Goal: Task Accomplishment & Management: Manage account settings

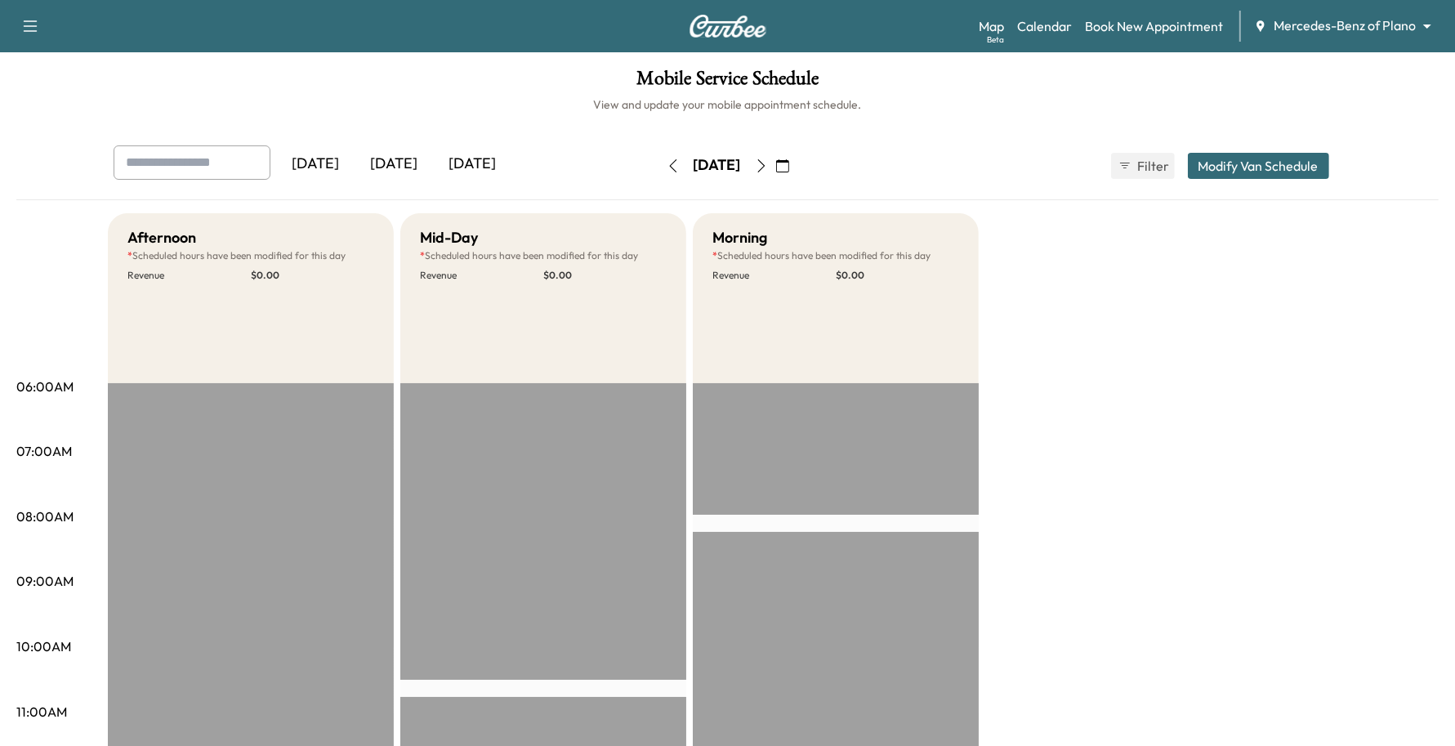
click at [1251, 18] on div "Map Beta Calendar Book New Appointment Mercedes-Benz of Plano ******** ​" at bounding box center [1210, 26] width 463 height 31
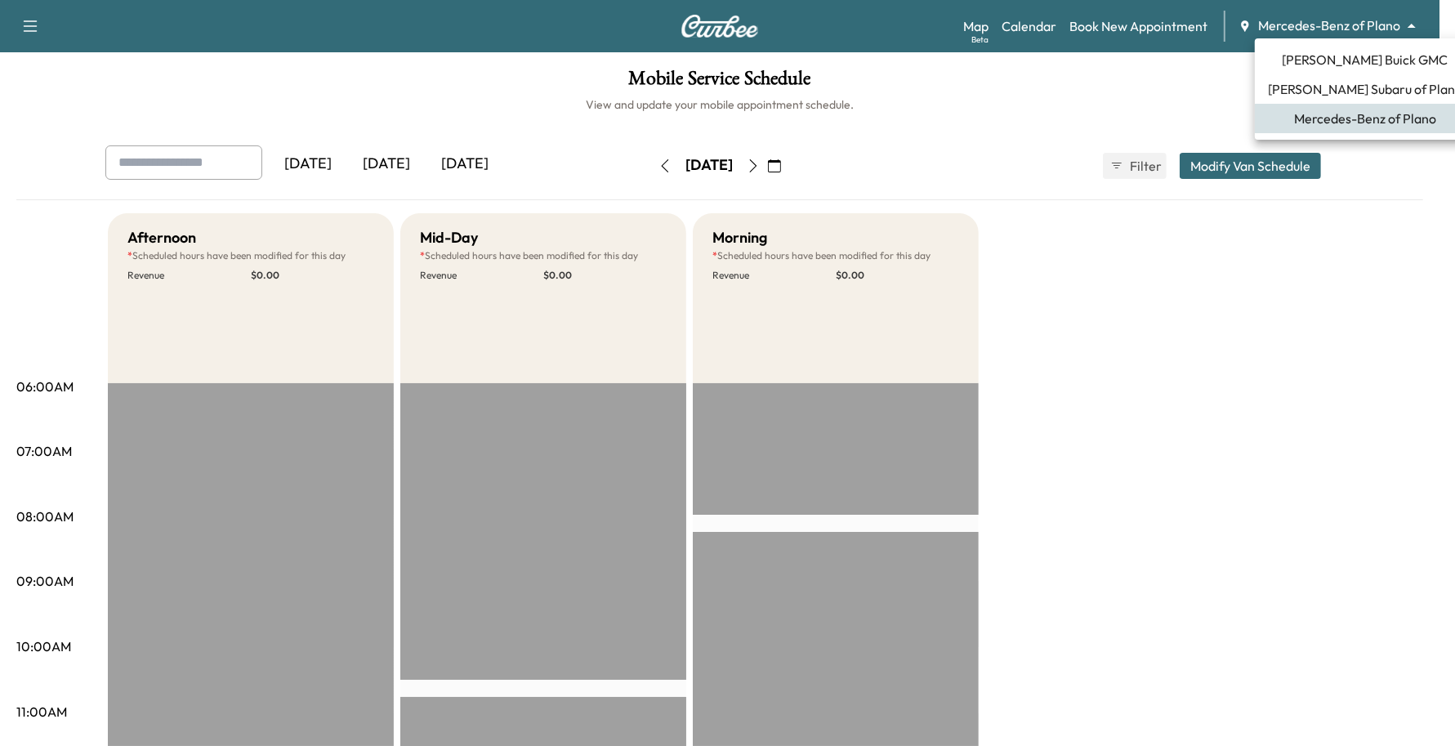
click at [1312, 21] on body "Support Log Out Map Beta Calendar Book New Appointment Mercedes-Benz of Plano *…" at bounding box center [727, 373] width 1455 height 746
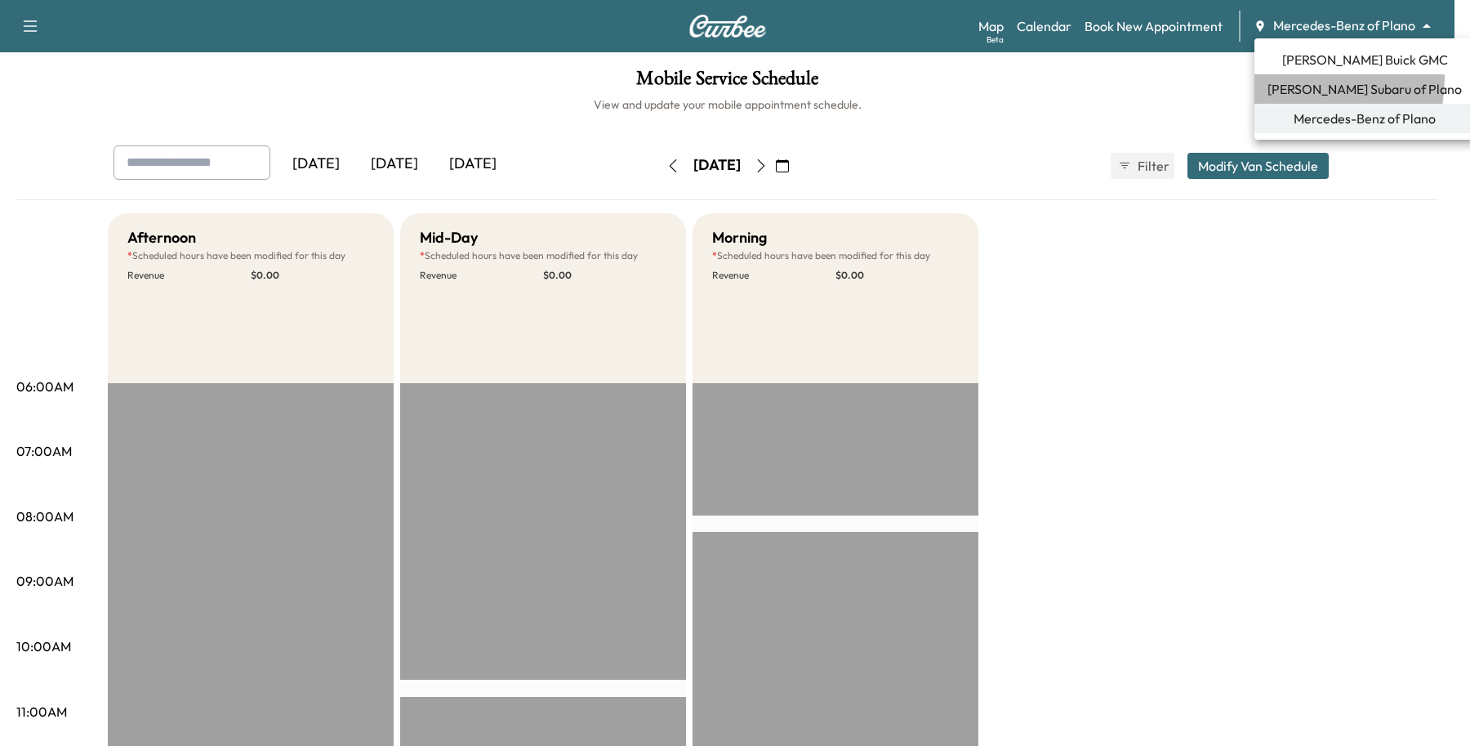
click at [1299, 79] on span "[PERSON_NAME] Subaru of Plano" at bounding box center [1365, 89] width 194 height 20
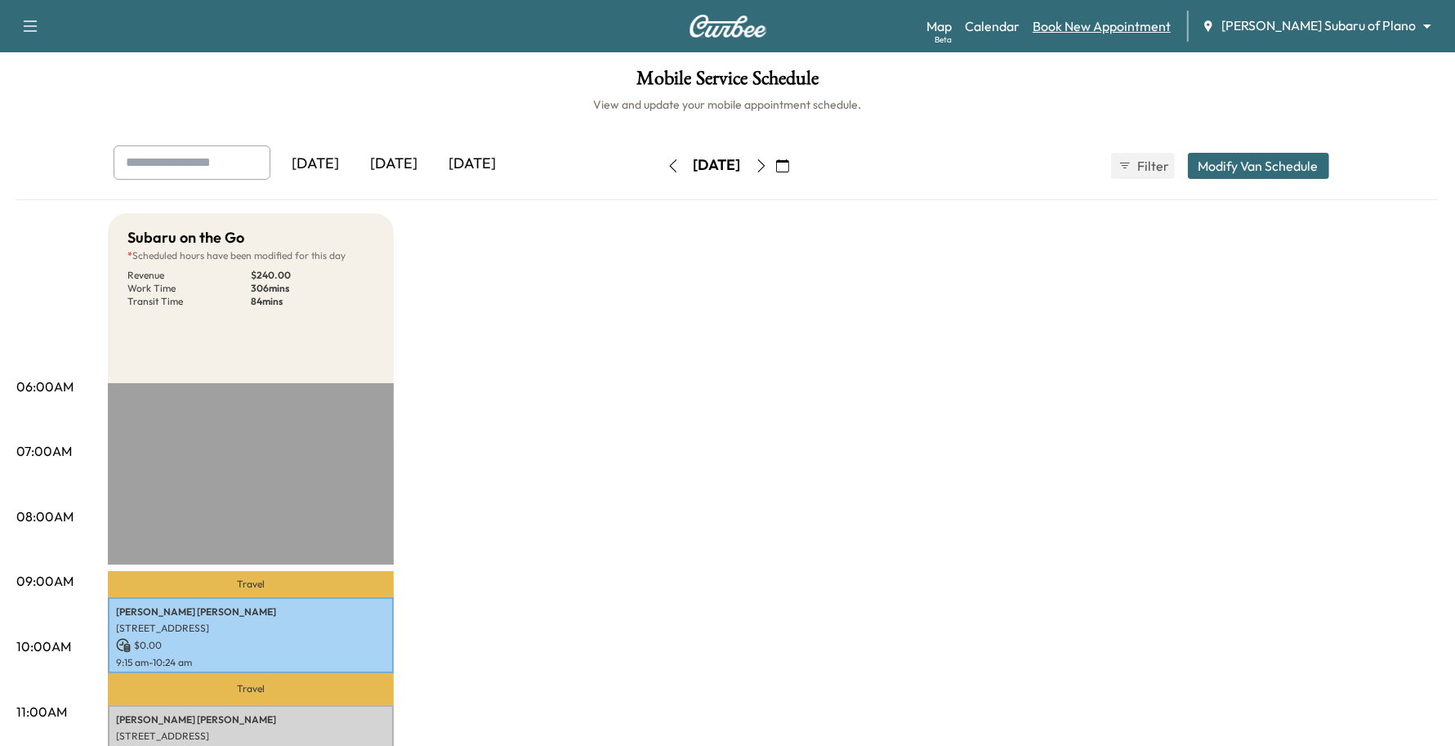
click at [1171, 29] on link "Book New Appointment" at bounding box center [1101, 26] width 138 height 20
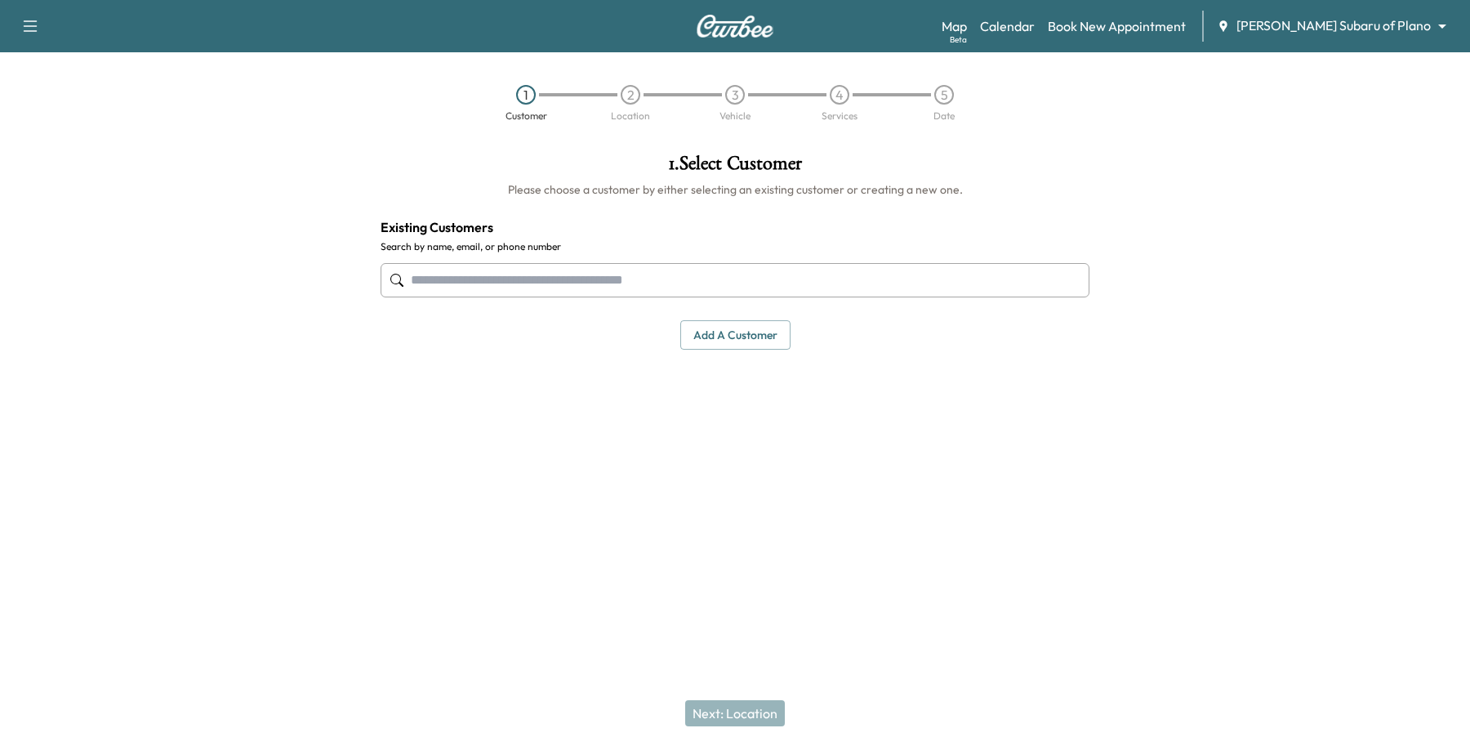
click at [574, 292] on input "text" at bounding box center [735, 280] width 709 height 34
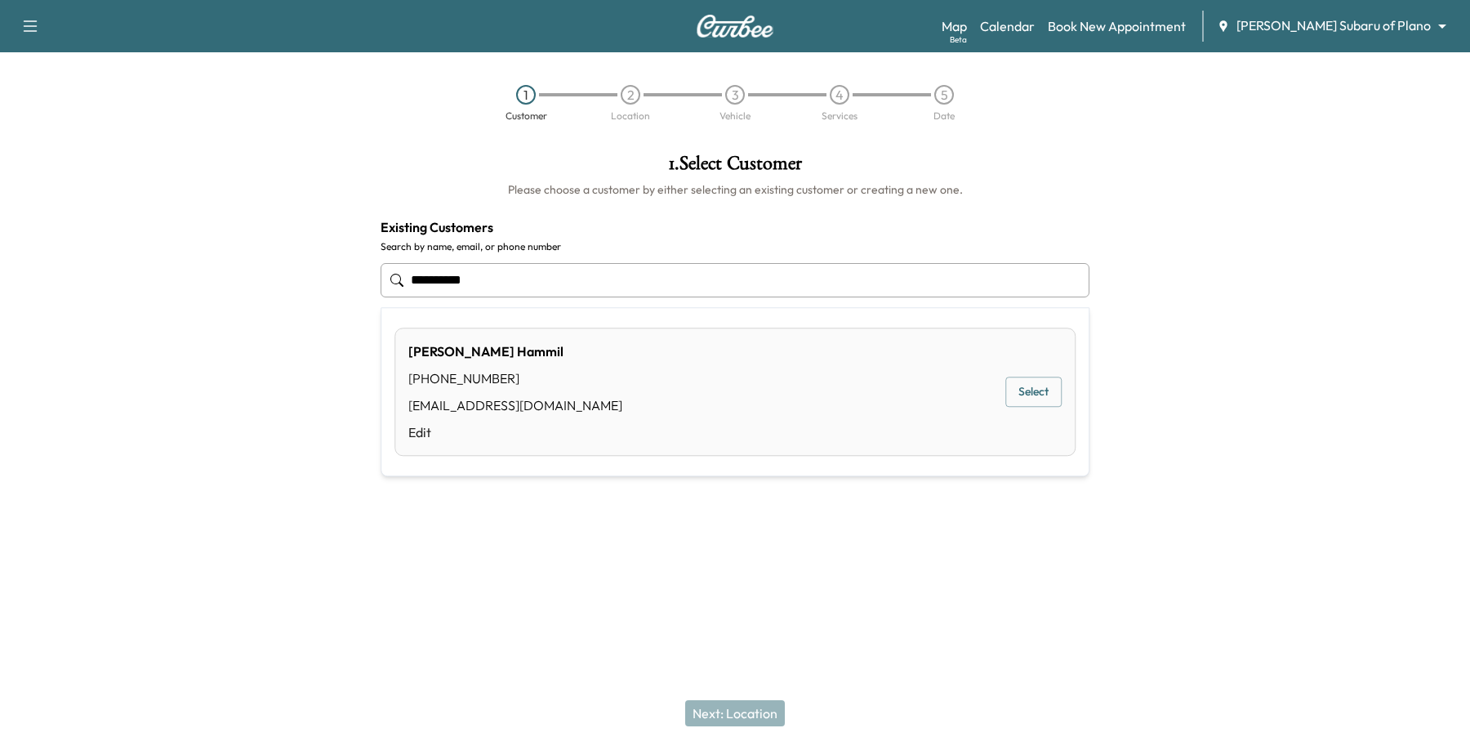
click at [1059, 393] on button "Select" at bounding box center [1034, 392] width 56 height 30
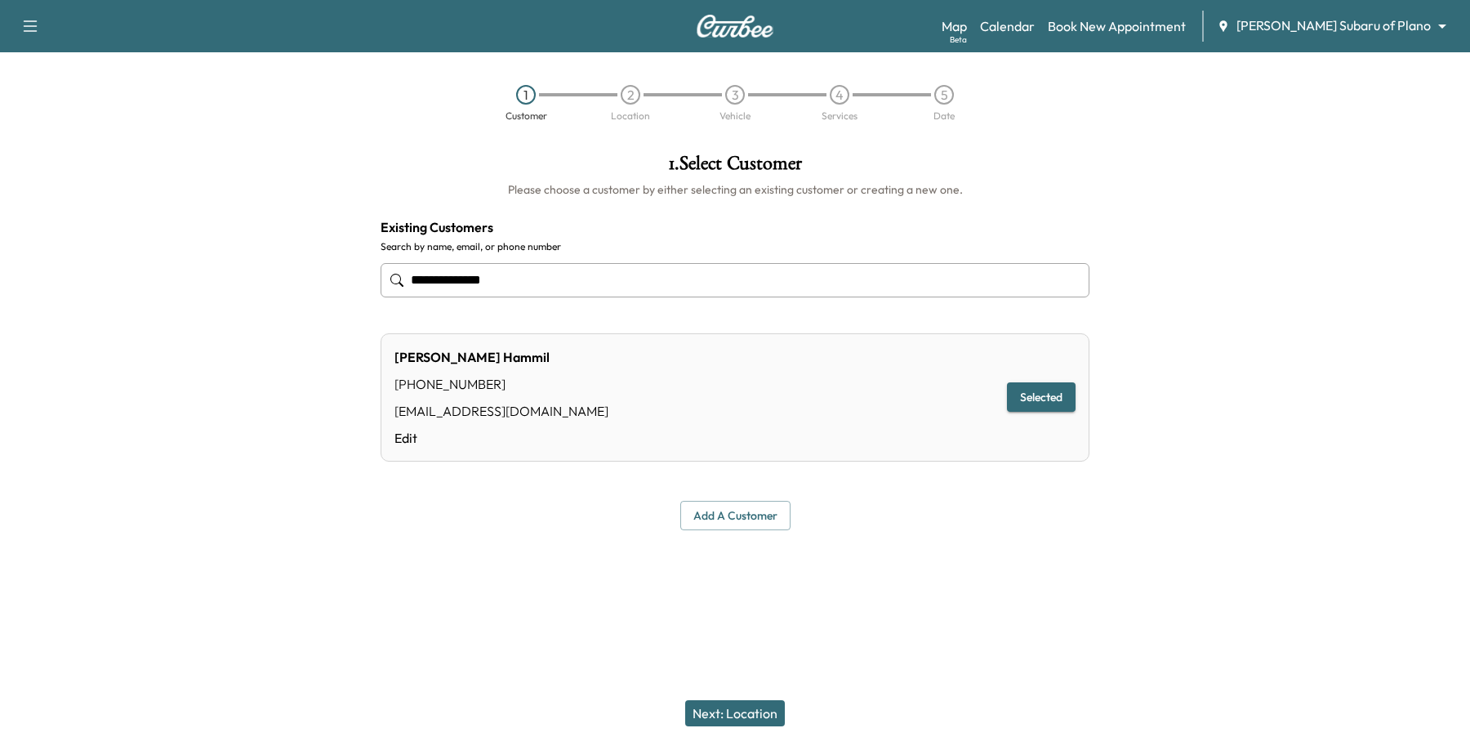
type input "**********"
click at [772, 716] on button "Next: Location" at bounding box center [735, 713] width 100 height 26
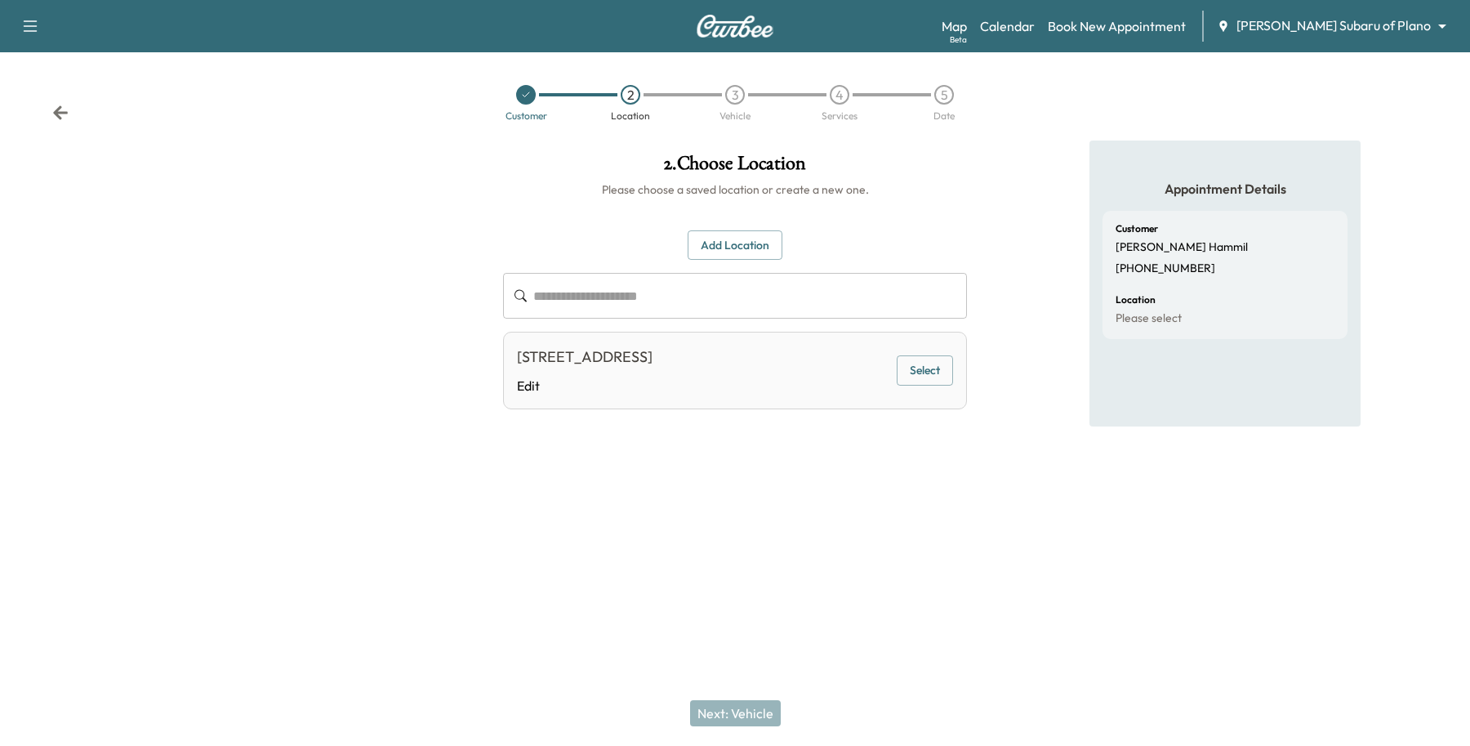
click at [899, 376] on button "Select" at bounding box center [925, 370] width 56 height 30
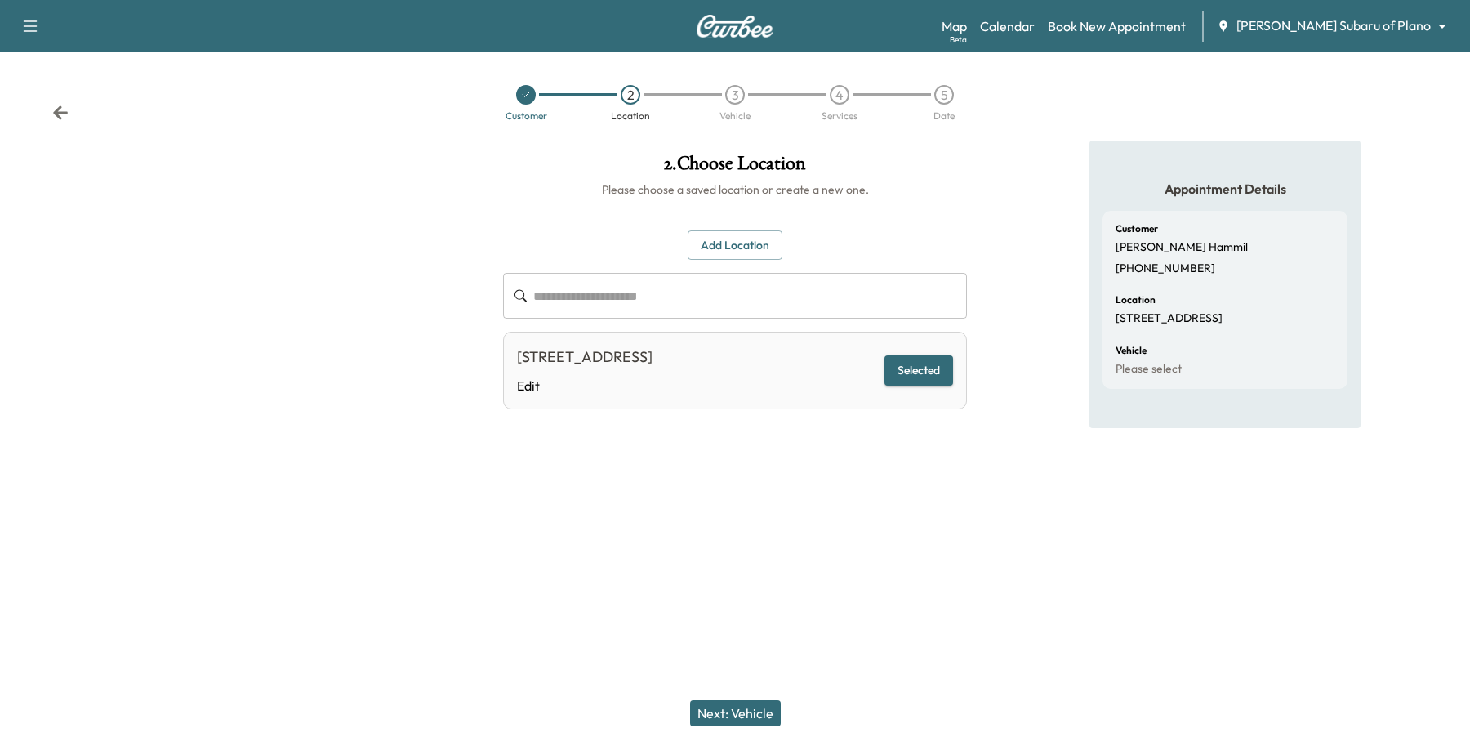
click at [757, 693] on div "Next: Vehicle" at bounding box center [735, 712] width 1470 height 65
click at [734, 719] on button "Next: Vehicle" at bounding box center [735, 713] width 91 height 26
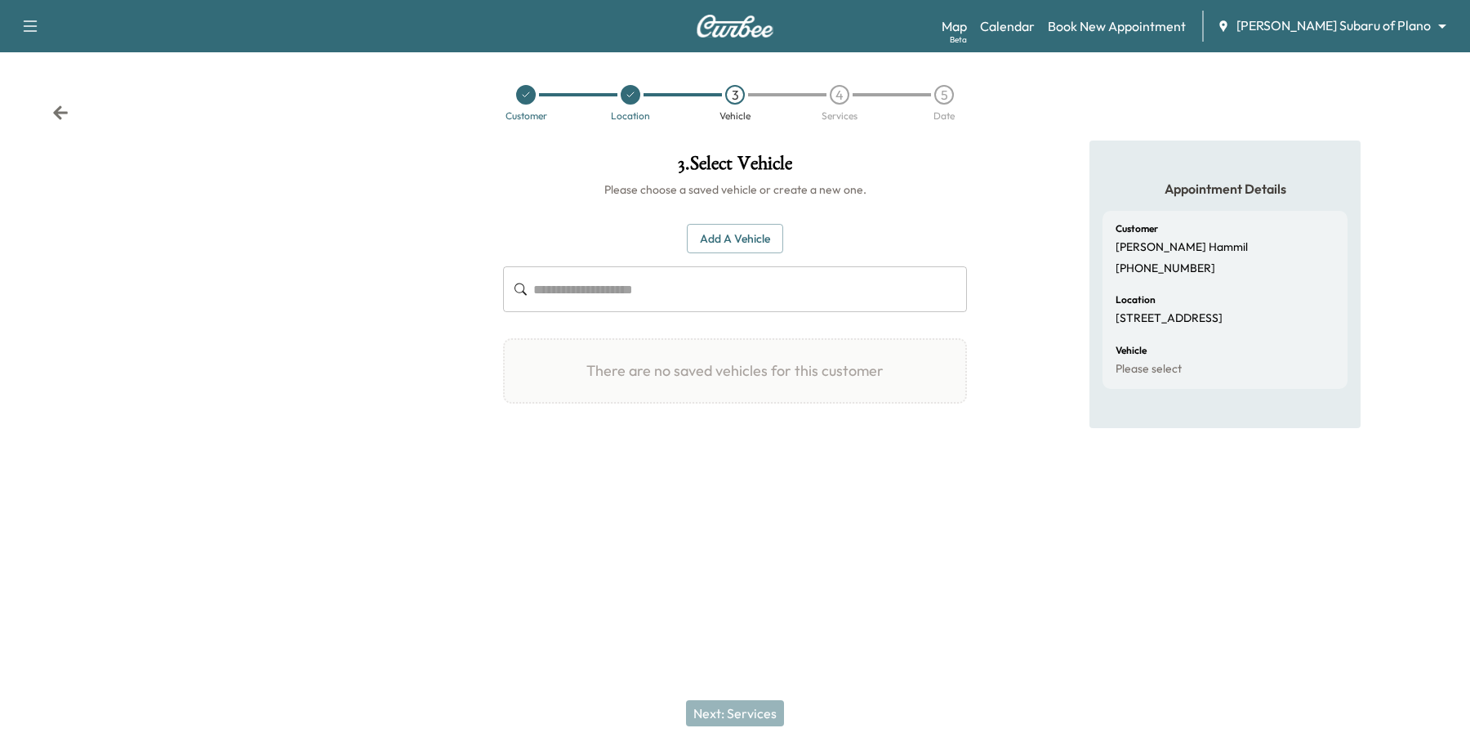
click at [764, 265] on div "Add a Vehicle ​" at bounding box center [735, 268] width 464 height 89
drag, startPoint x: 760, startPoint y: 233, endPoint x: 748, endPoint y: 251, distance: 21.8
click at [760, 233] on button "Add a Vehicle" at bounding box center [735, 239] width 96 height 30
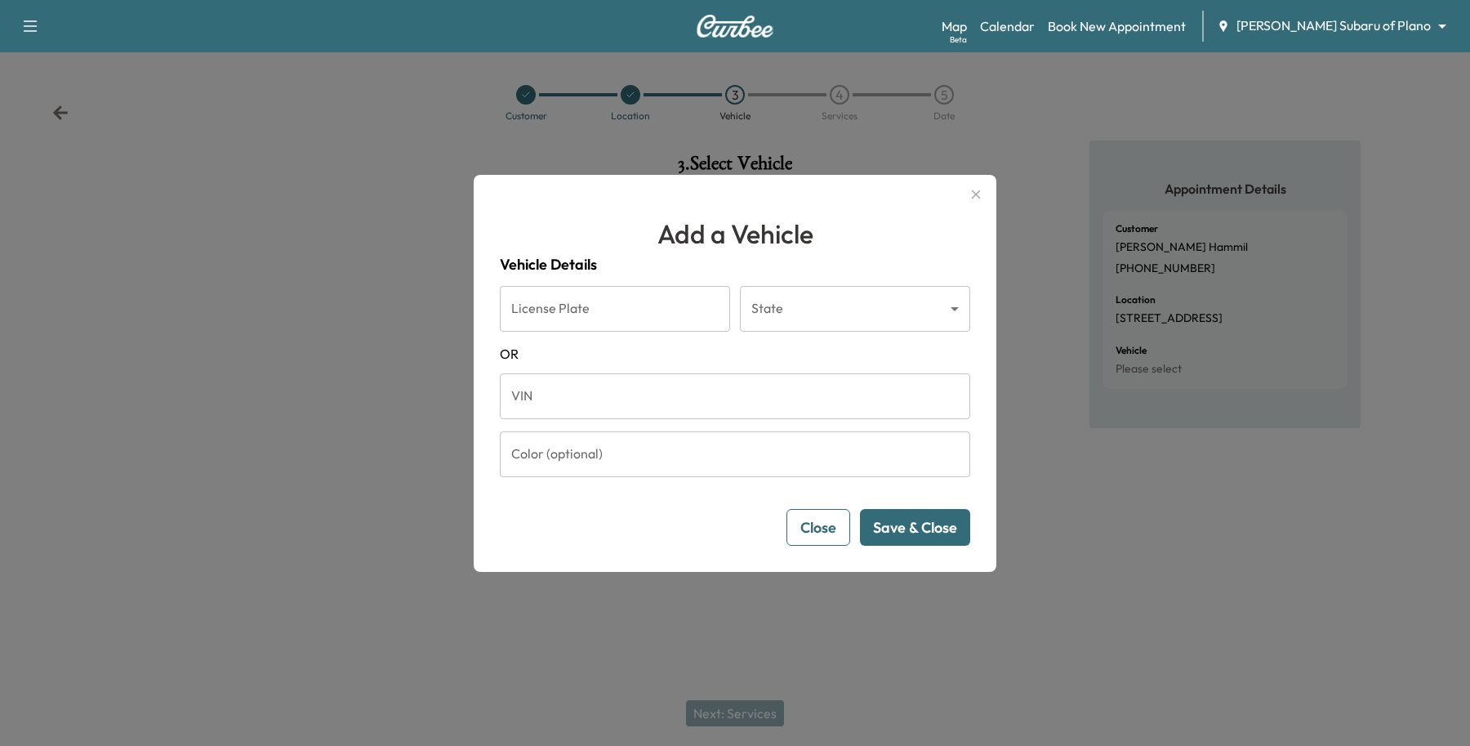
click at [586, 395] on input "VIN" at bounding box center [735, 396] width 471 height 46
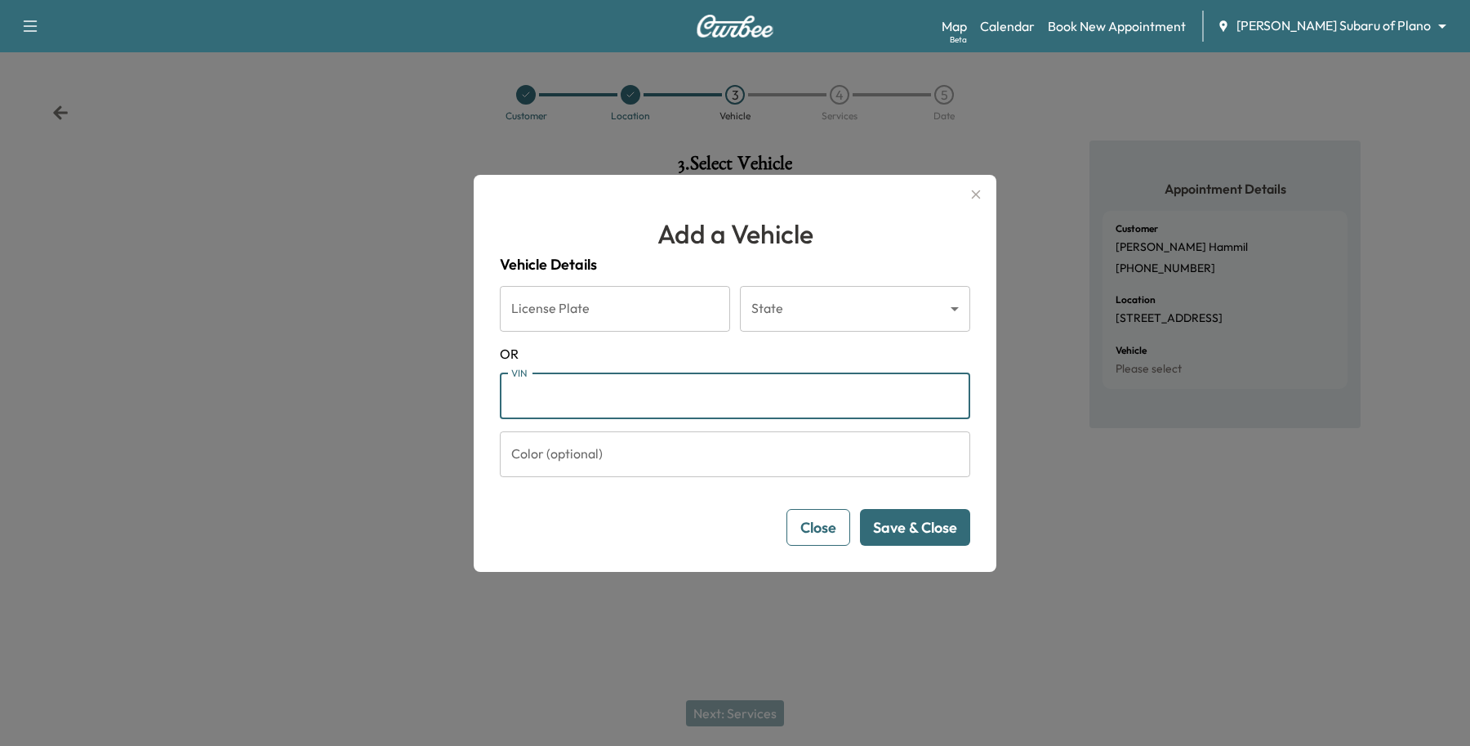
paste input "**********"
type input "**********"
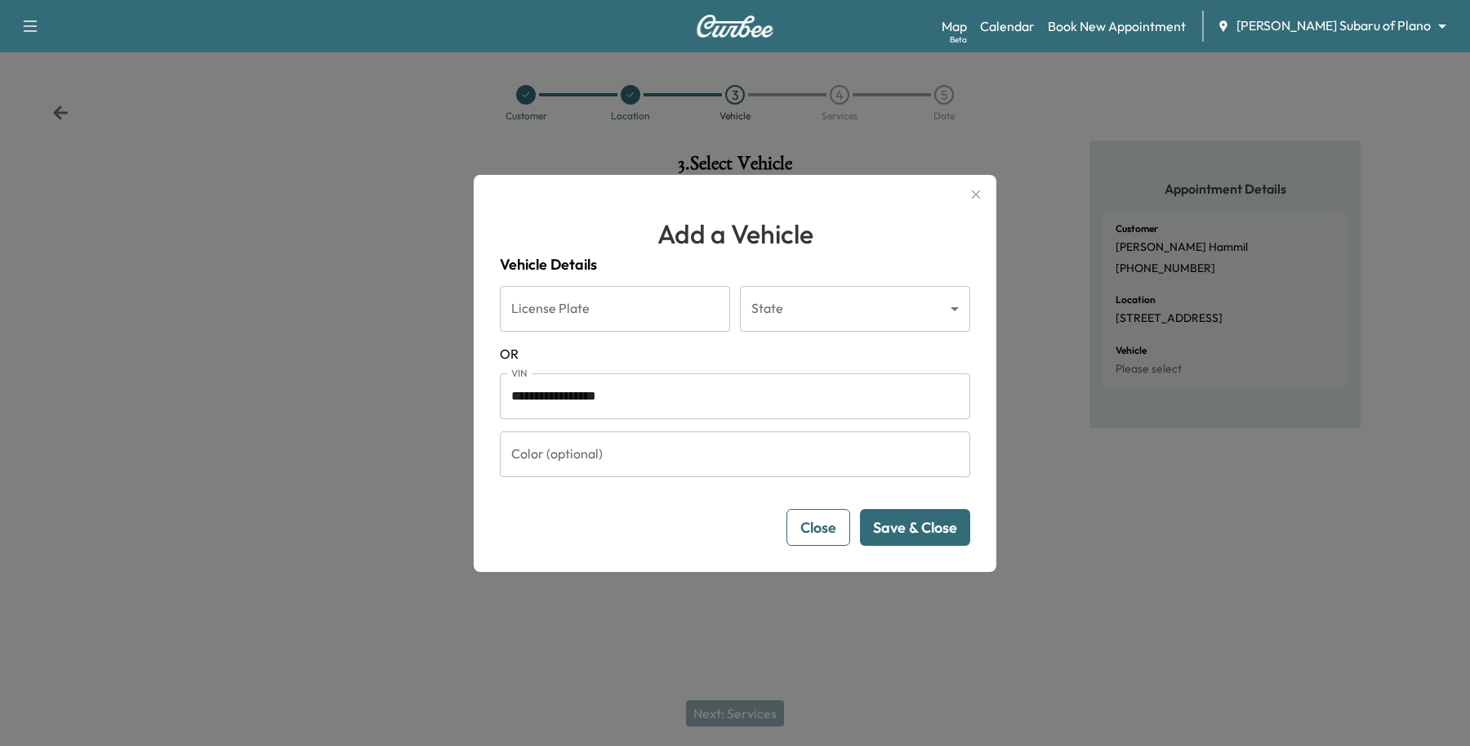
click at [912, 540] on button "Save & Close" at bounding box center [915, 527] width 110 height 37
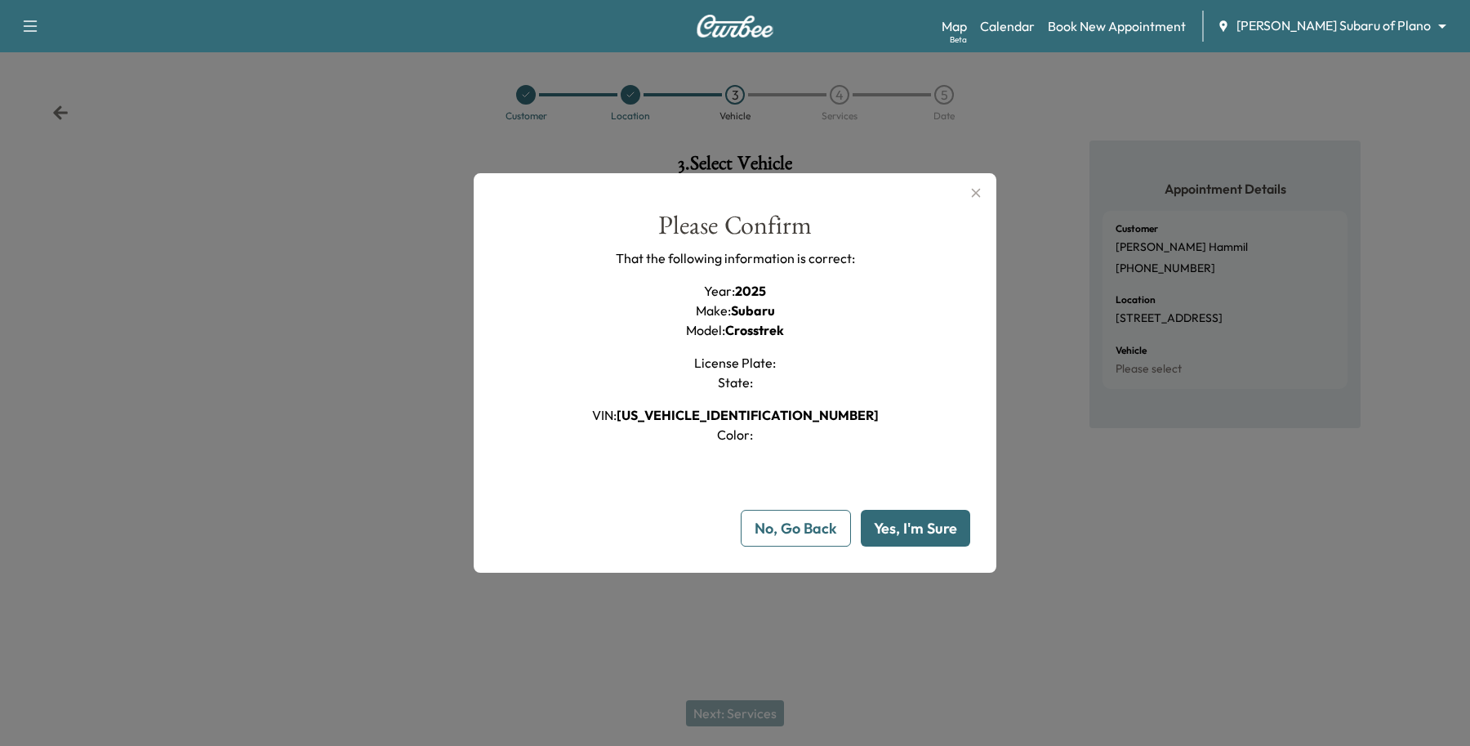
click at [925, 533] on button "Yes, I'm Sure" at bounding box center [915, 528] width 109 height 37
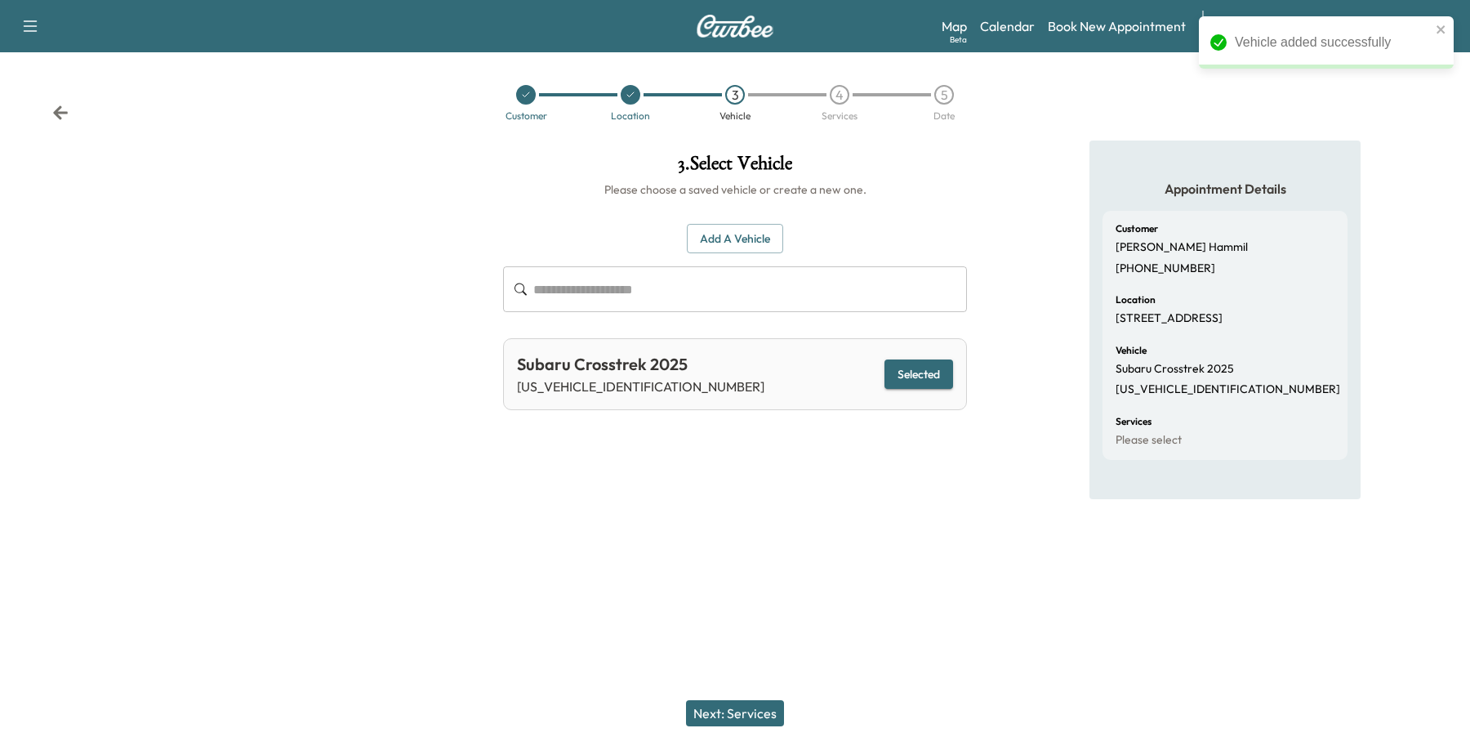
click at [737, 725] on button "Next: Services" at bounding box center [735, 713] width 98 height 26
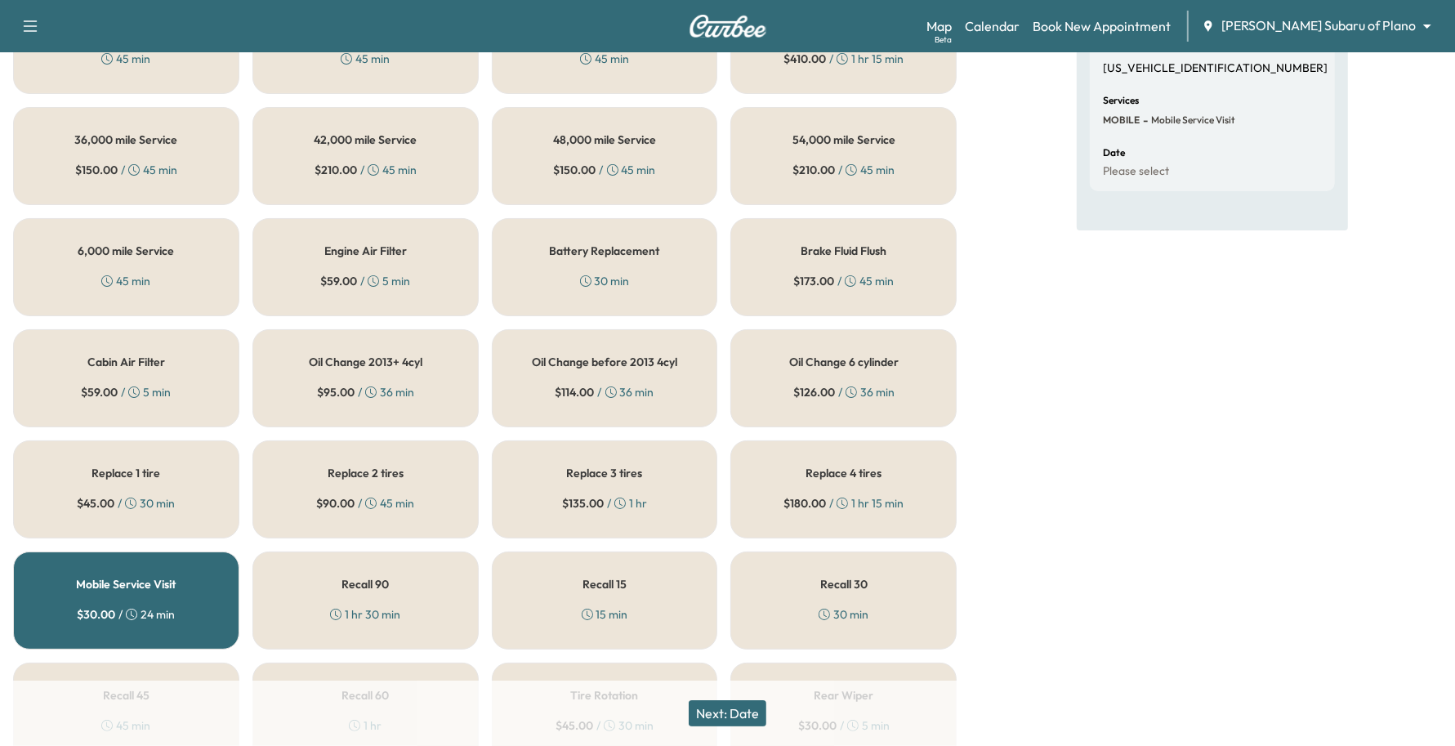
scroll to position [204, 0]
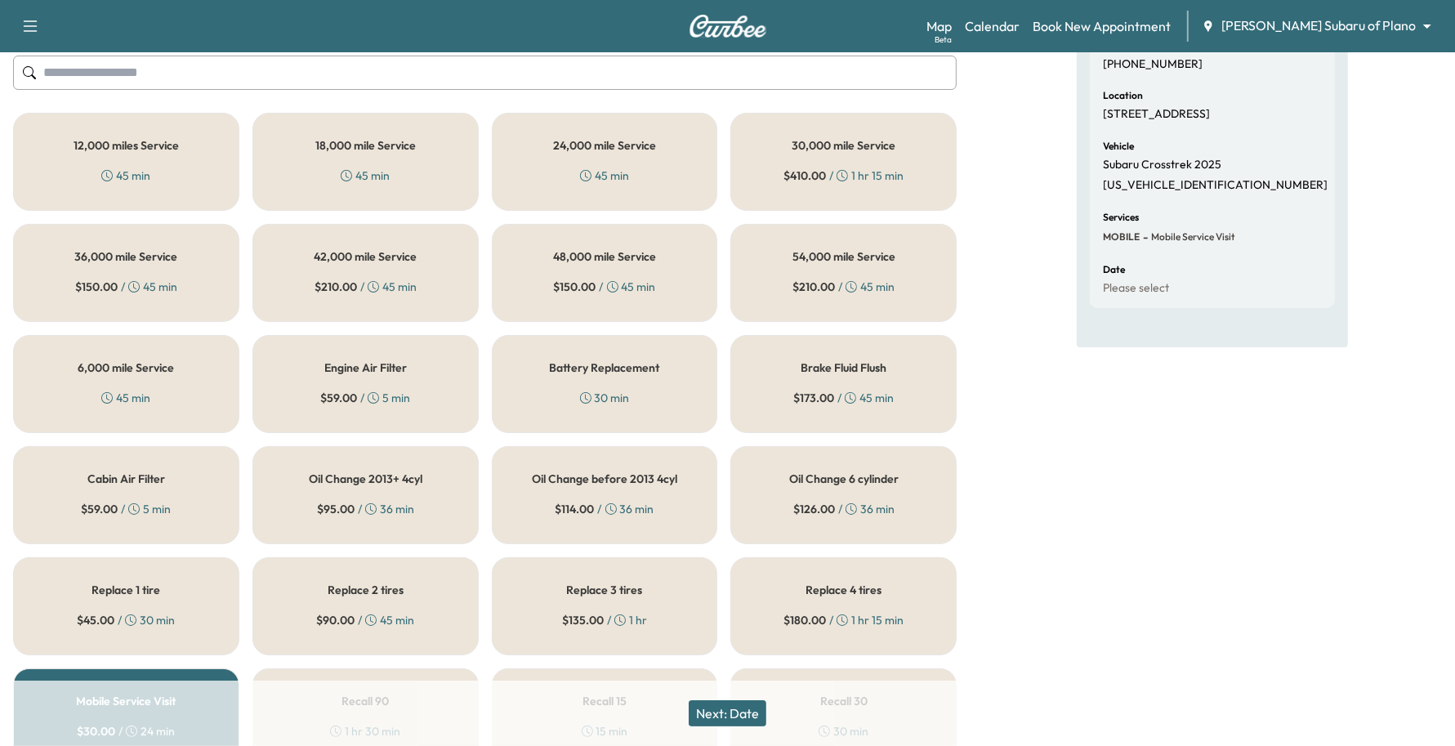
click at [104, 363] on h5 "6,000 mile Service" at bounding box center [126, 367] width 96 height 11
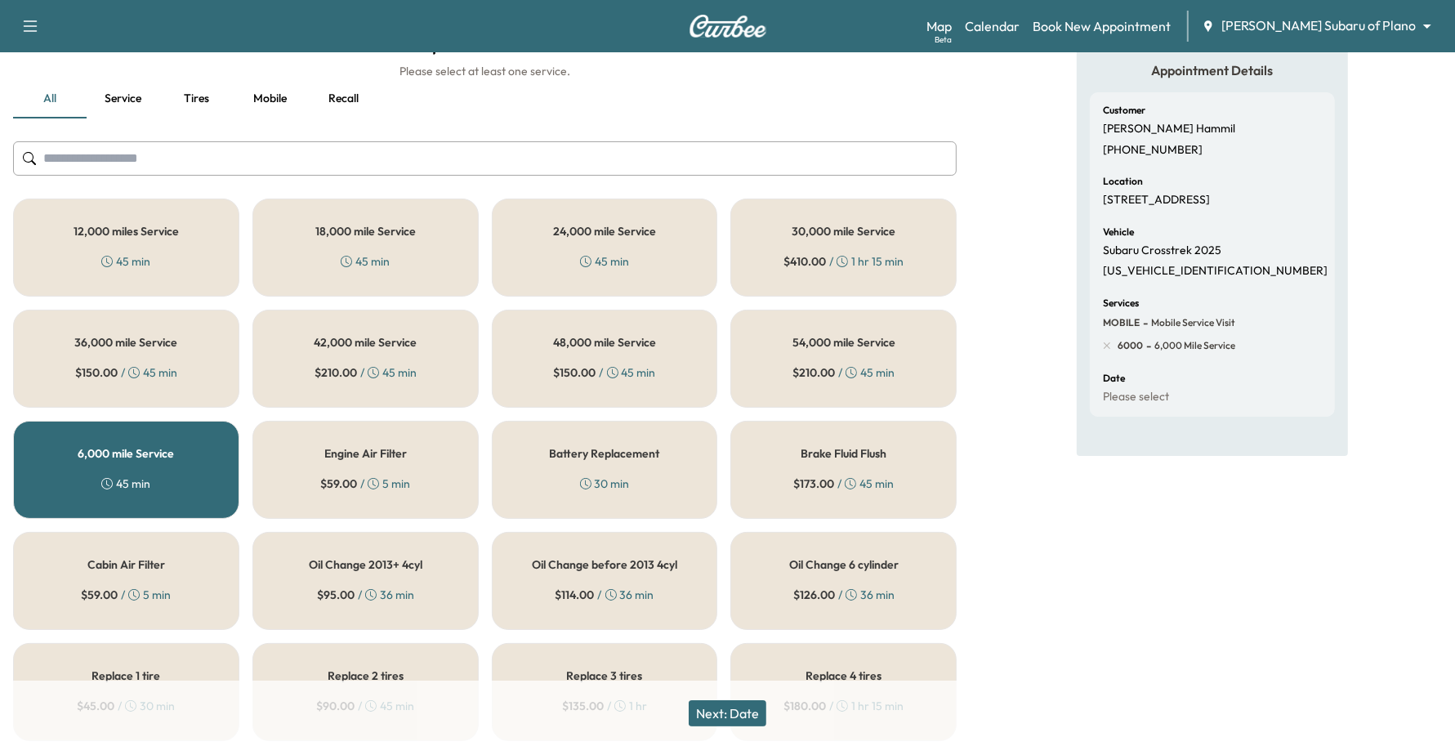
scroll to position [0, 0]
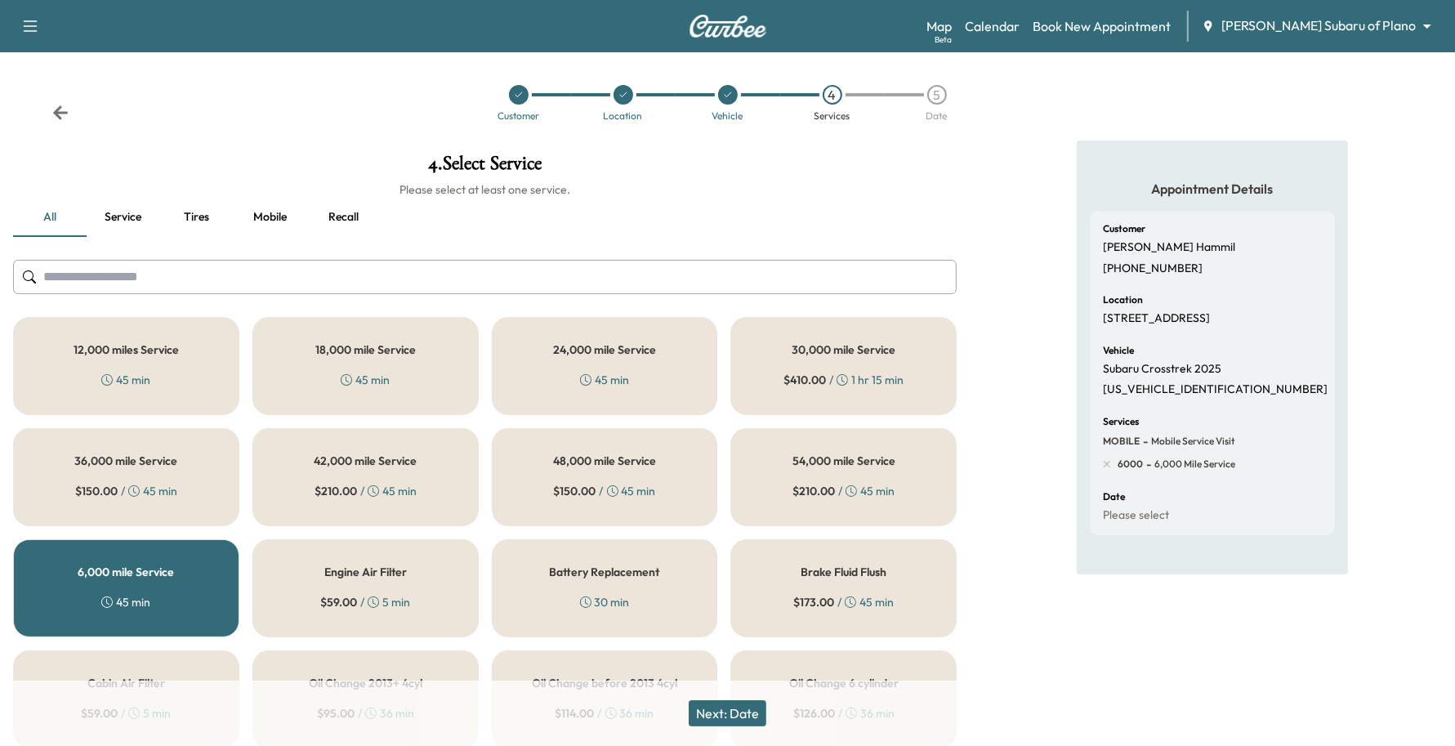
click at [697, 716] on button "Next: Date" at bounding box center [728, 713] width 78 height 26
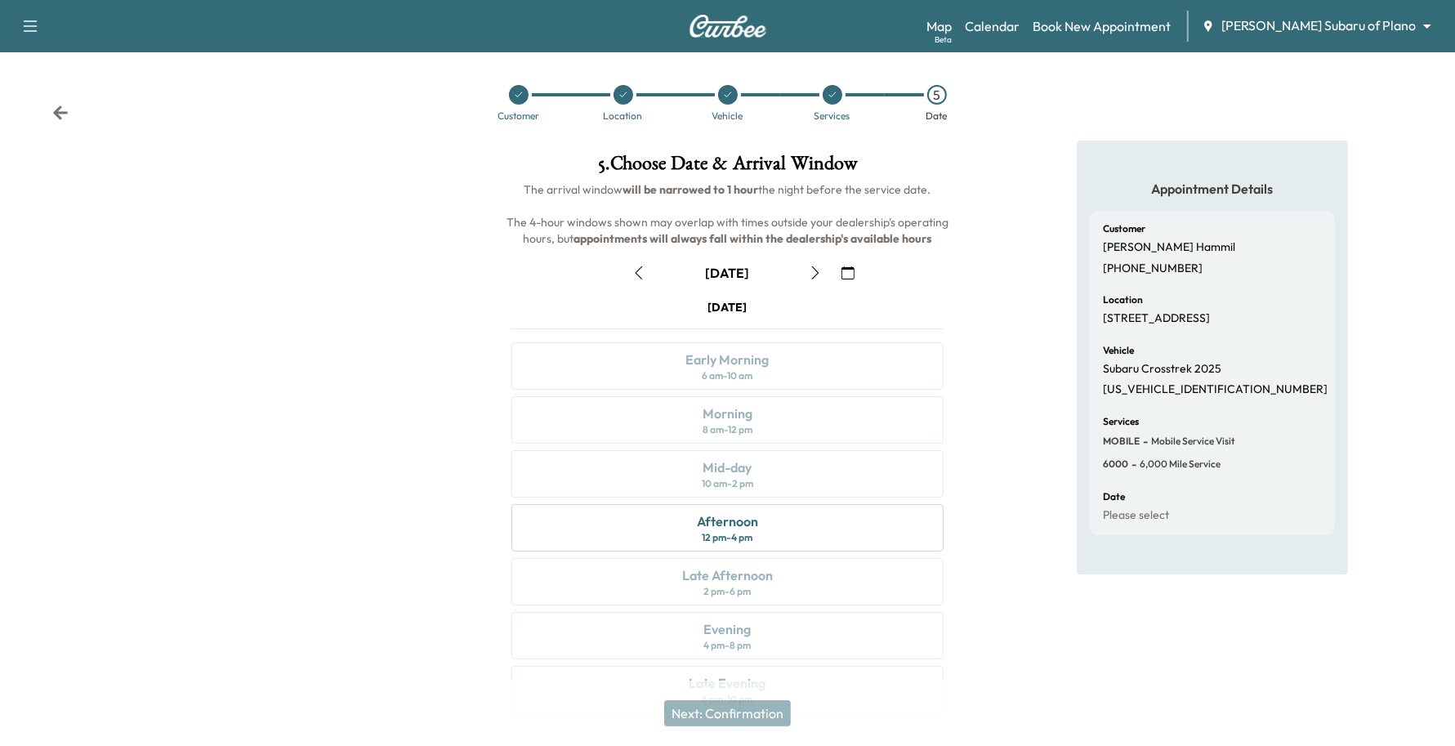
click at [841, 266] on icon "button" at bounding box center [847, 272] width 13 height 13
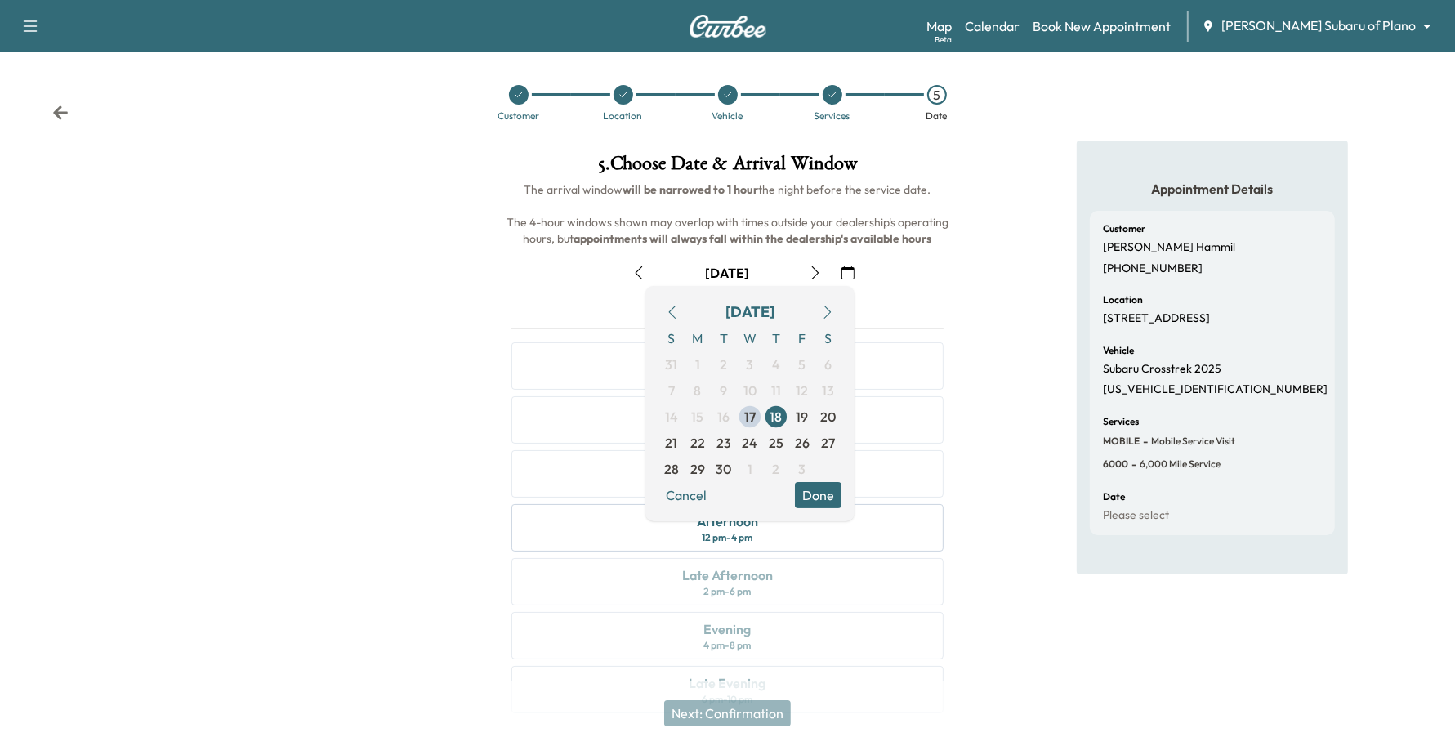
click at [818, 315] on button "button" at bounding box center [828, 312] width 28 height 26
click at [690, 442] on span "20" at bounding box center [698, 443] width 16 height 20
click at [822, 484] on button "Done" at bounding box center [818, 495] width 47 height 26
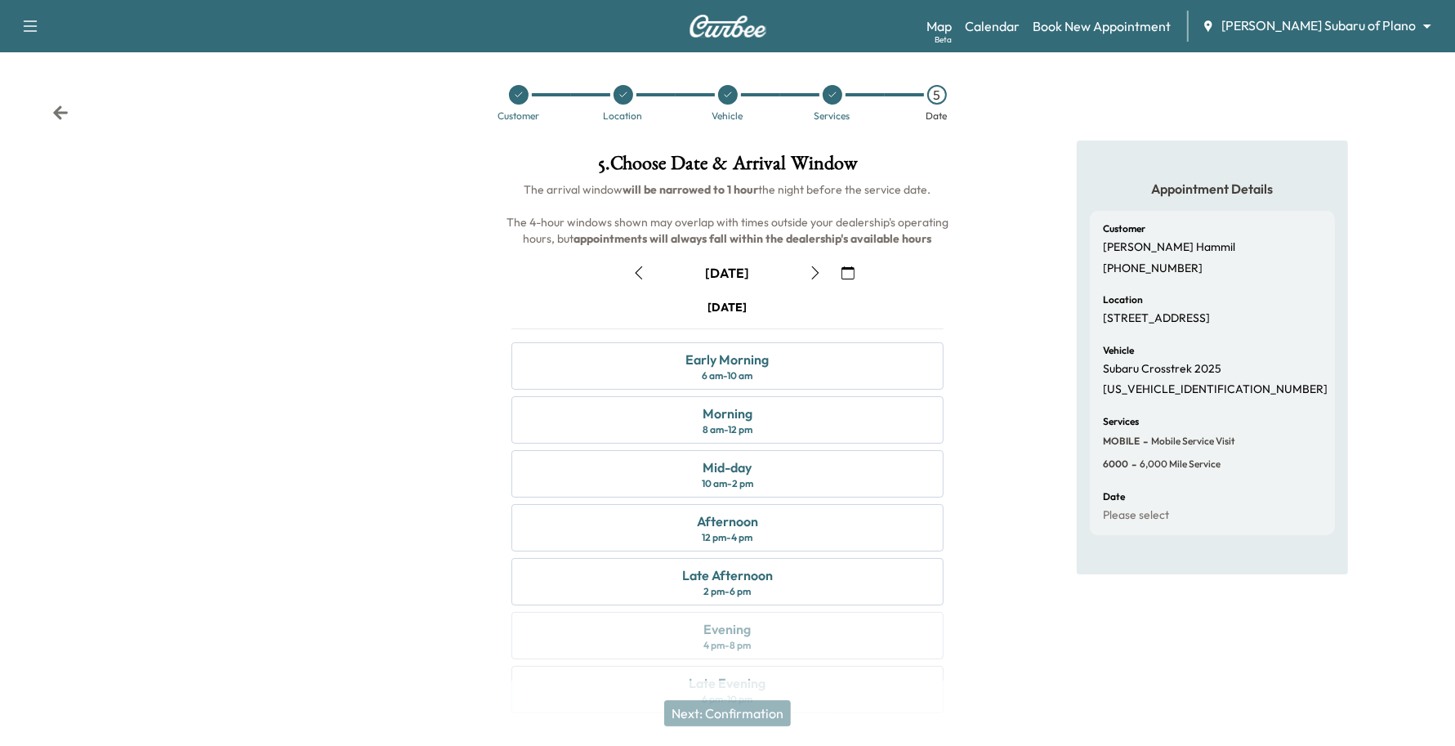
click at [823, 267] on button "button" at bounding box center [815, 273] width 28 height 26
click at [846, 261] on button "button" at bounding box center [848, 273] width 28 height 26
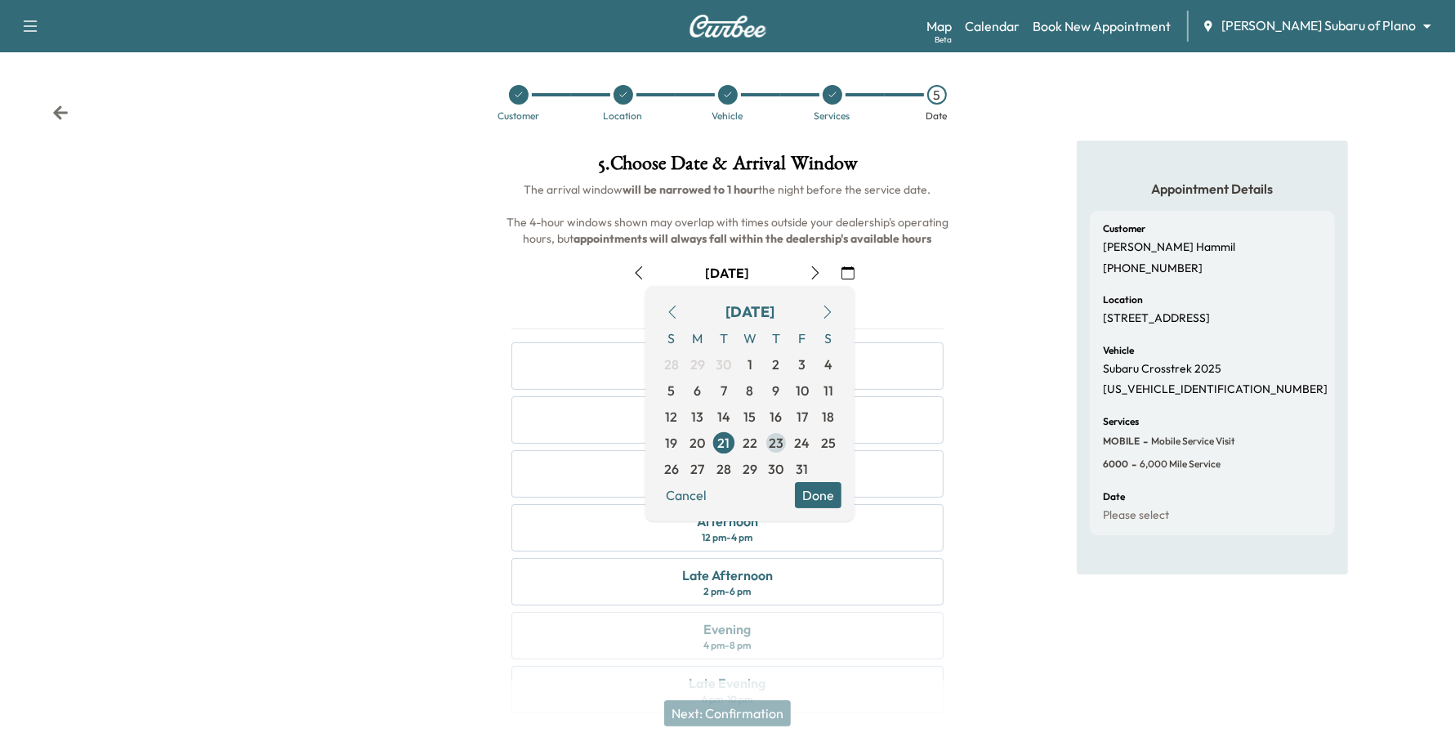
click at [772, 435] on span "23" at bounding box center [776, 443] width 15 height 20
click at [823, 492] on button "Done" at bounding box center [818, 495] width 47 height 26
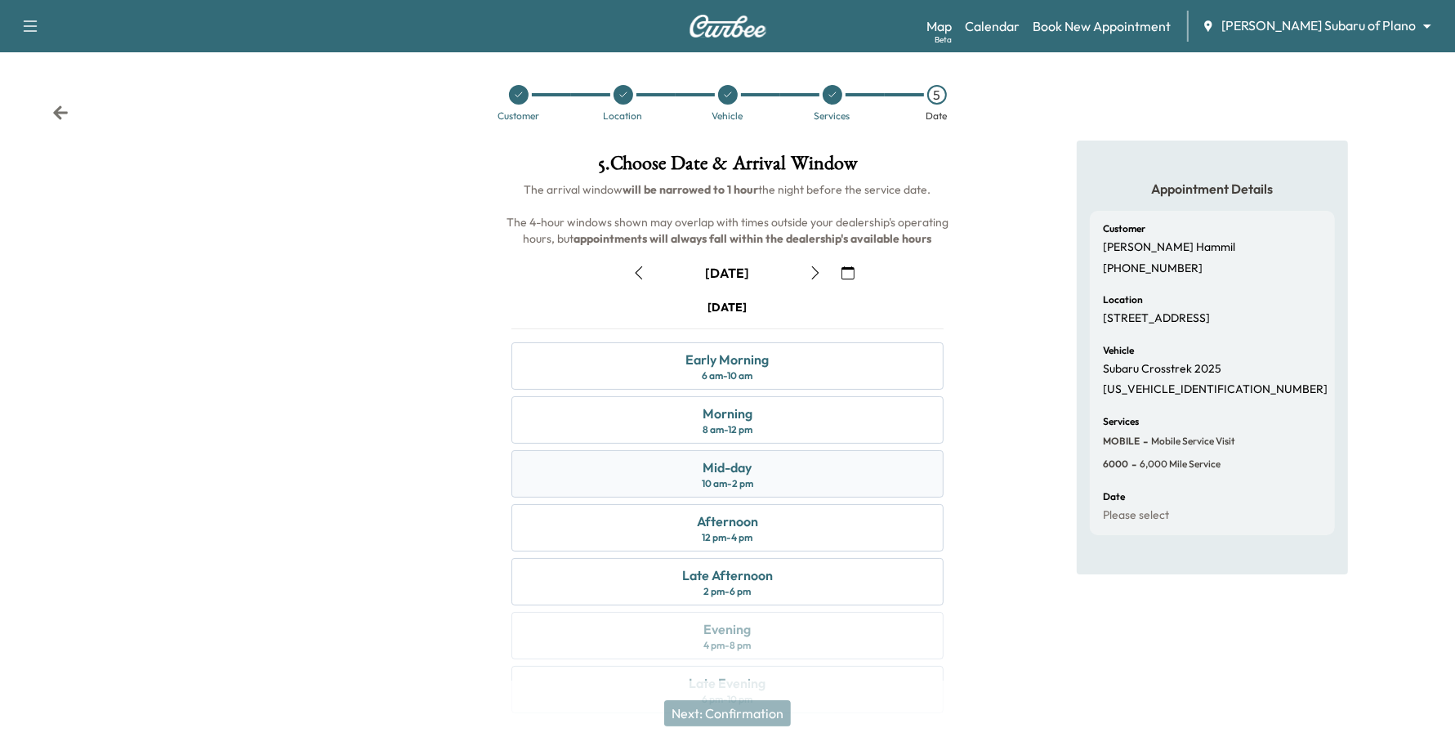
click at [817, 493] on div "Mid-day 10 am - 2 pm" at bounding box center [727, 473] width 433 height 47
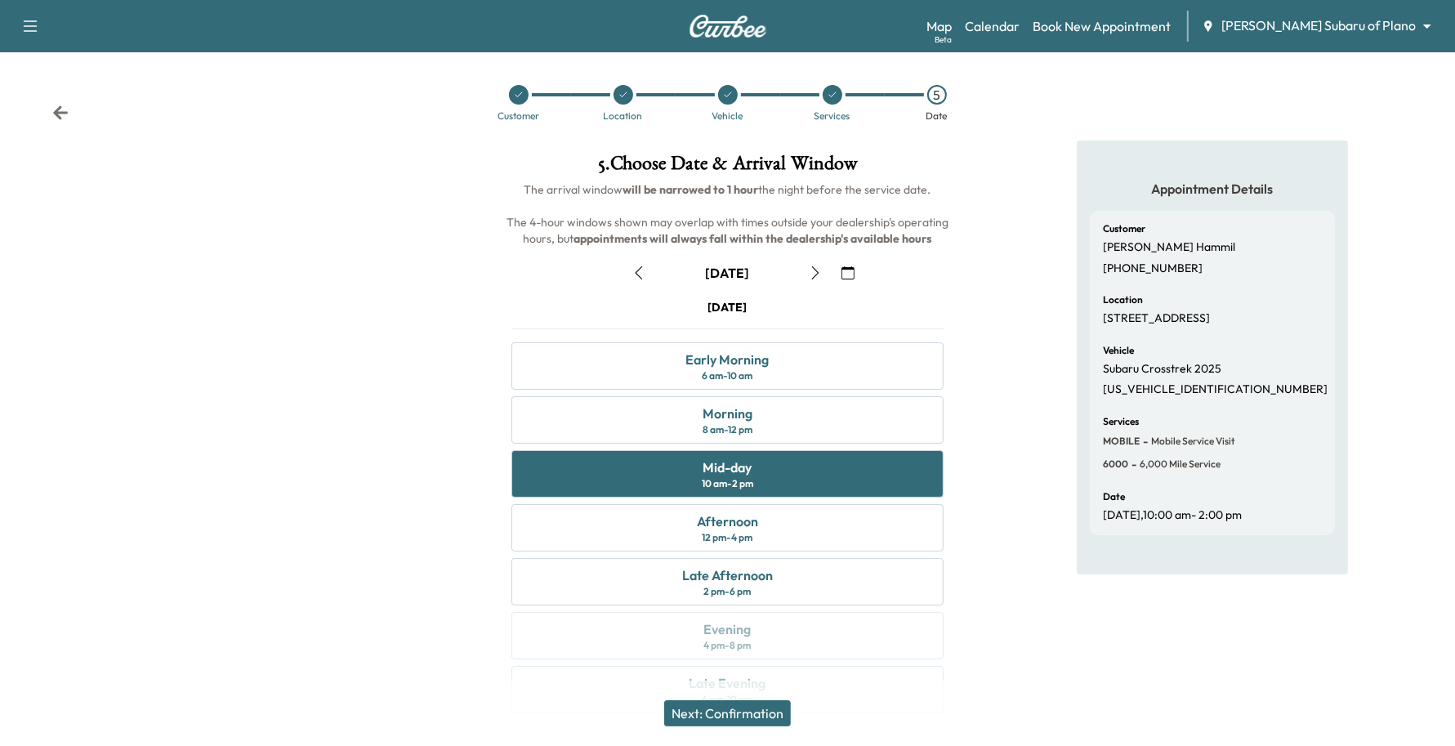
click at [746, 719] on button "Next: Confirmation" at bounding box center [727, 713] width 127 height 26
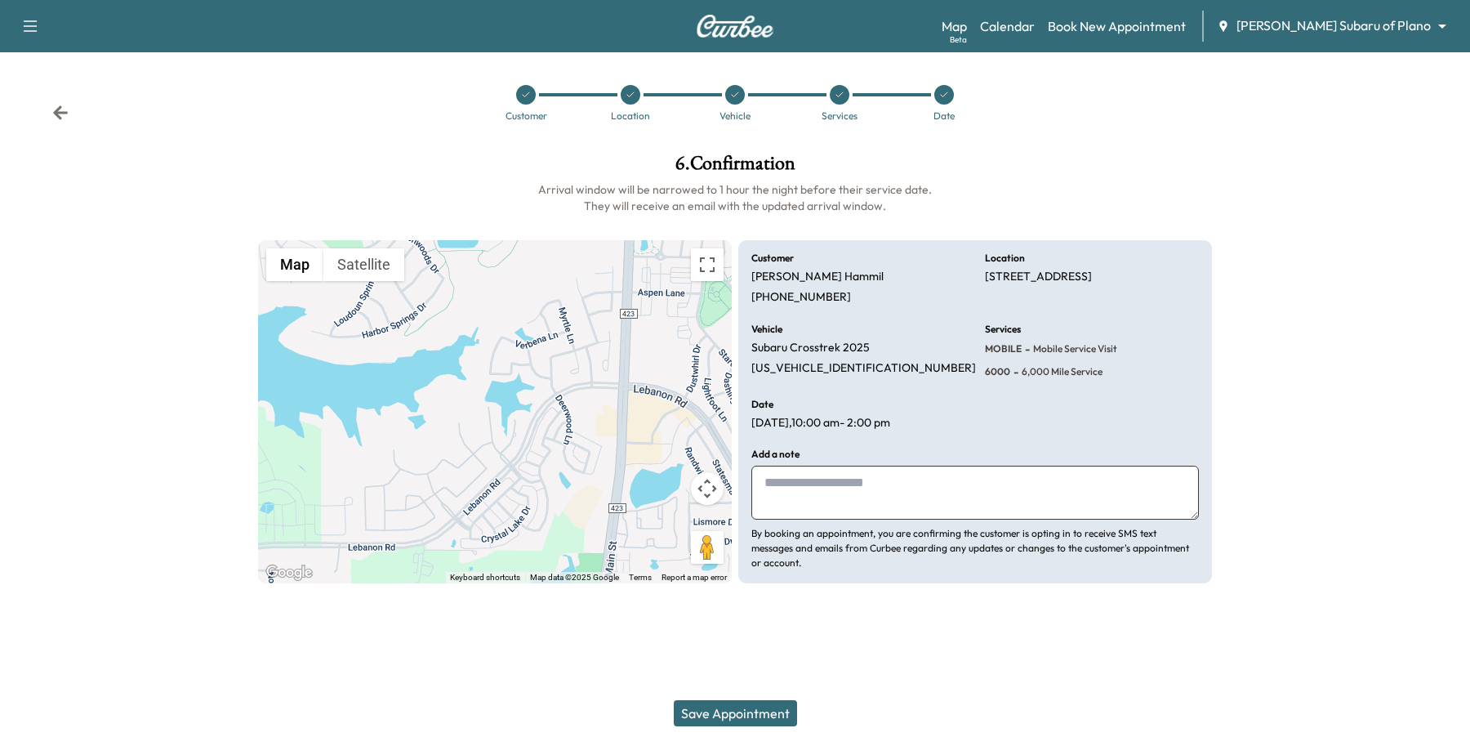
click at [749, 716] on button "Save Appointment" at bounding box center [735, 713] width 123 height 26
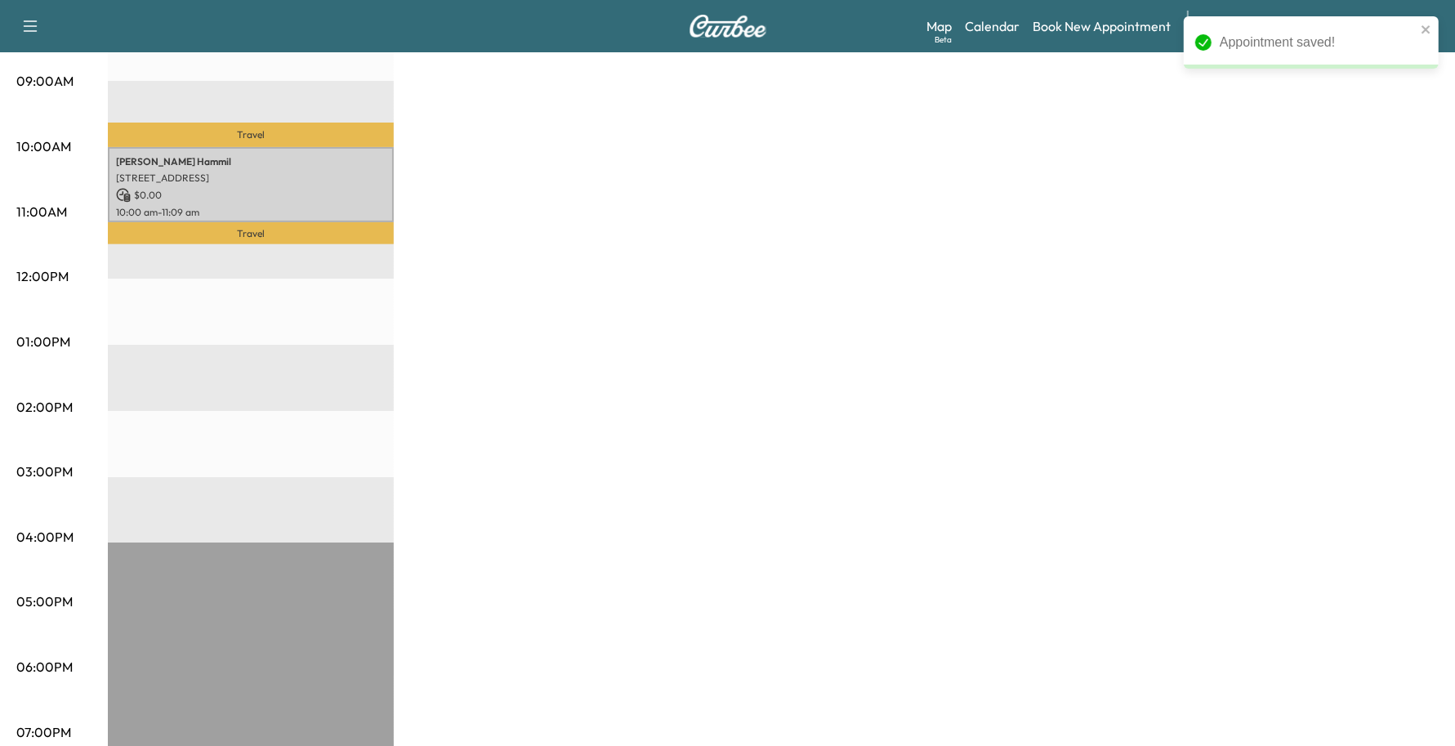
scroll to position [306, 0]
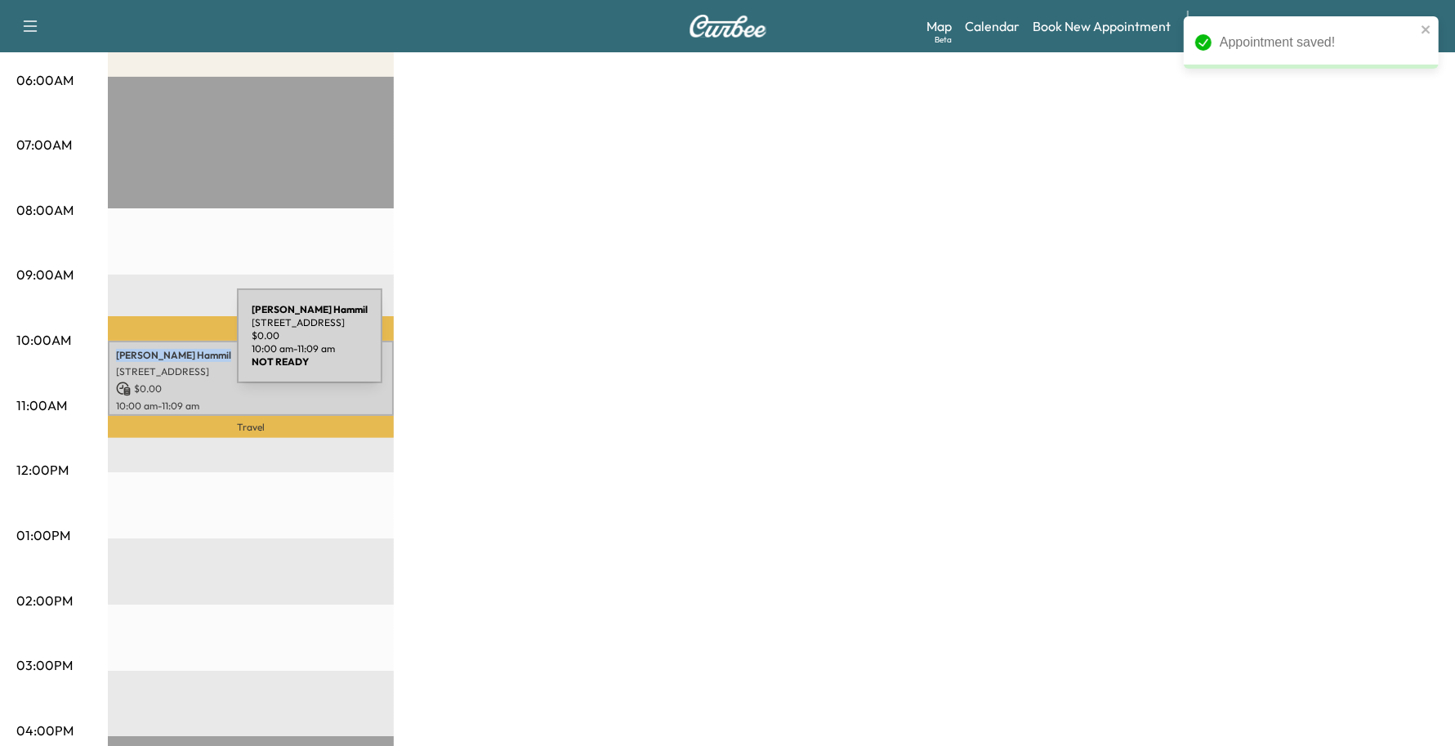
drag, startPoint x: 201, startPoint y: 337, endPoint x: 114, endPoint y: 346, distance: 87.1
click at [114, 346] on div "[PERSON_NAME] [STREET_ADDRESS] $ 0.00 10:00 am - 11:09 am" at bounding box center [251, 379] width 286 height 76
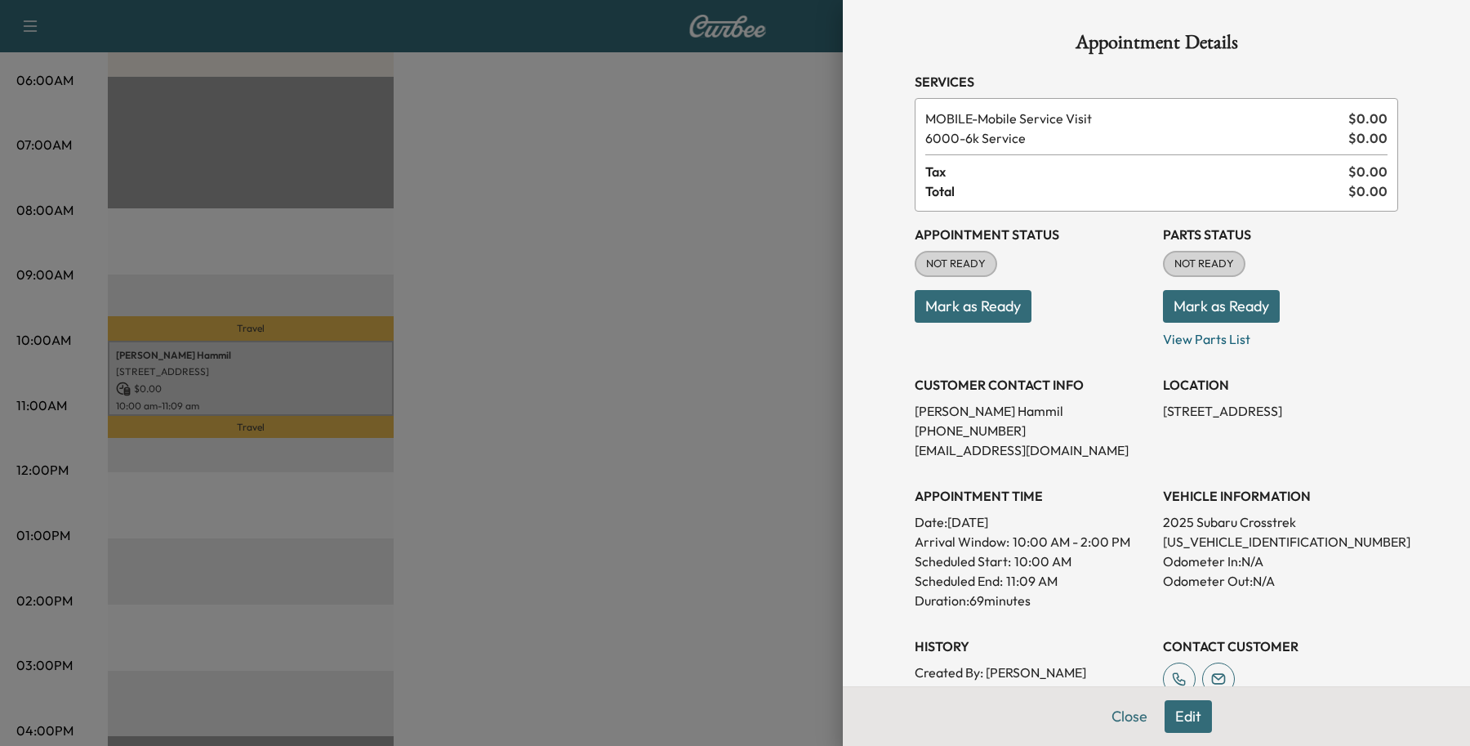
click at [980, 410] on p "[PERSON_NAME]" at bounding box center [1032, 411] width 235 height 20
click at [1009, 404] on p "[PERSON_NAME]" at bounding box center [1032, 411] width 235 height 20
drag, startPoint x: 1007, startPoint y: 409, endPoint x: 901, endPoint y: 411, distance: 106.2
click at [915, 411] on p "[PERSON_NAME]" at bounding box center [1032, 411] width 235 height 20
copy p "[PERSON_NAME]"
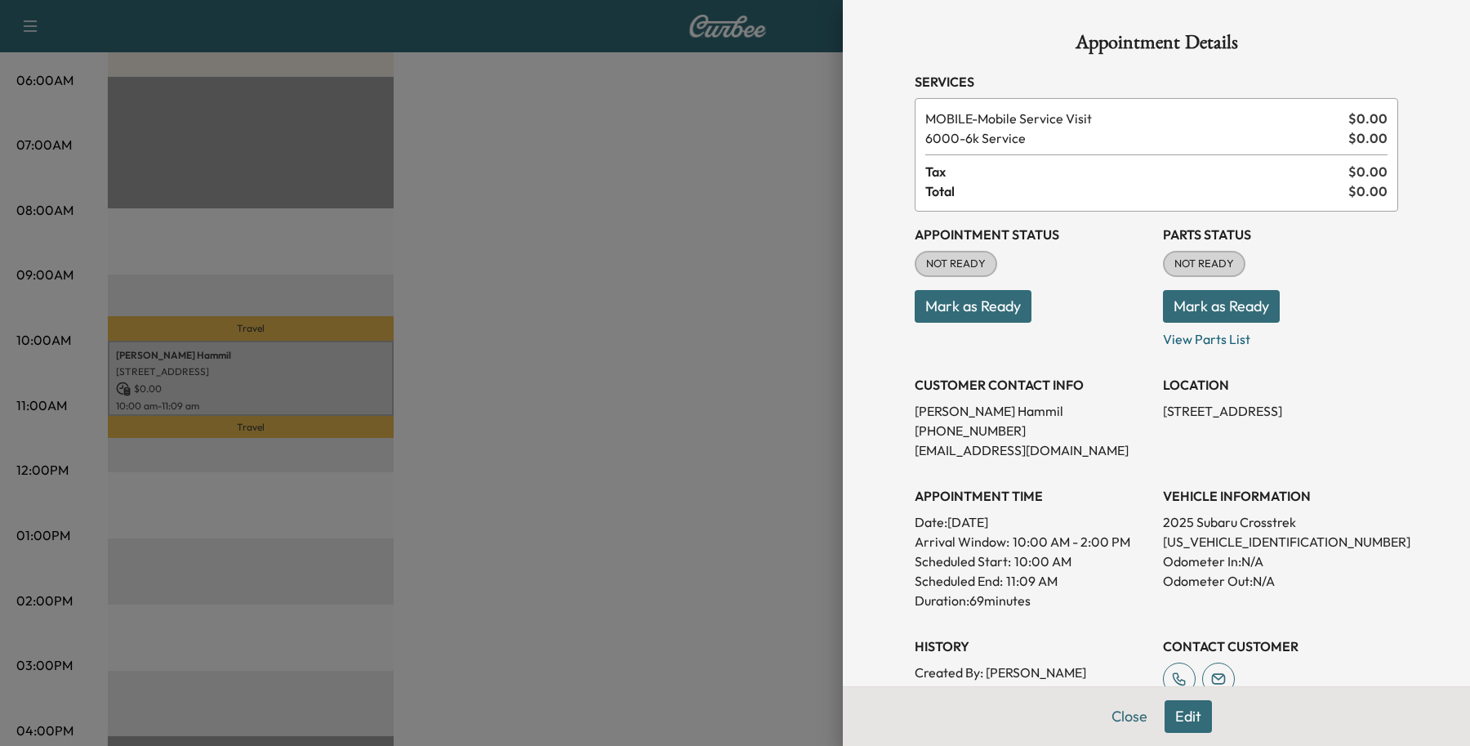
click at [1179, 712] on button "Edit" at bounding box center [1188, 716] width 47 height 33
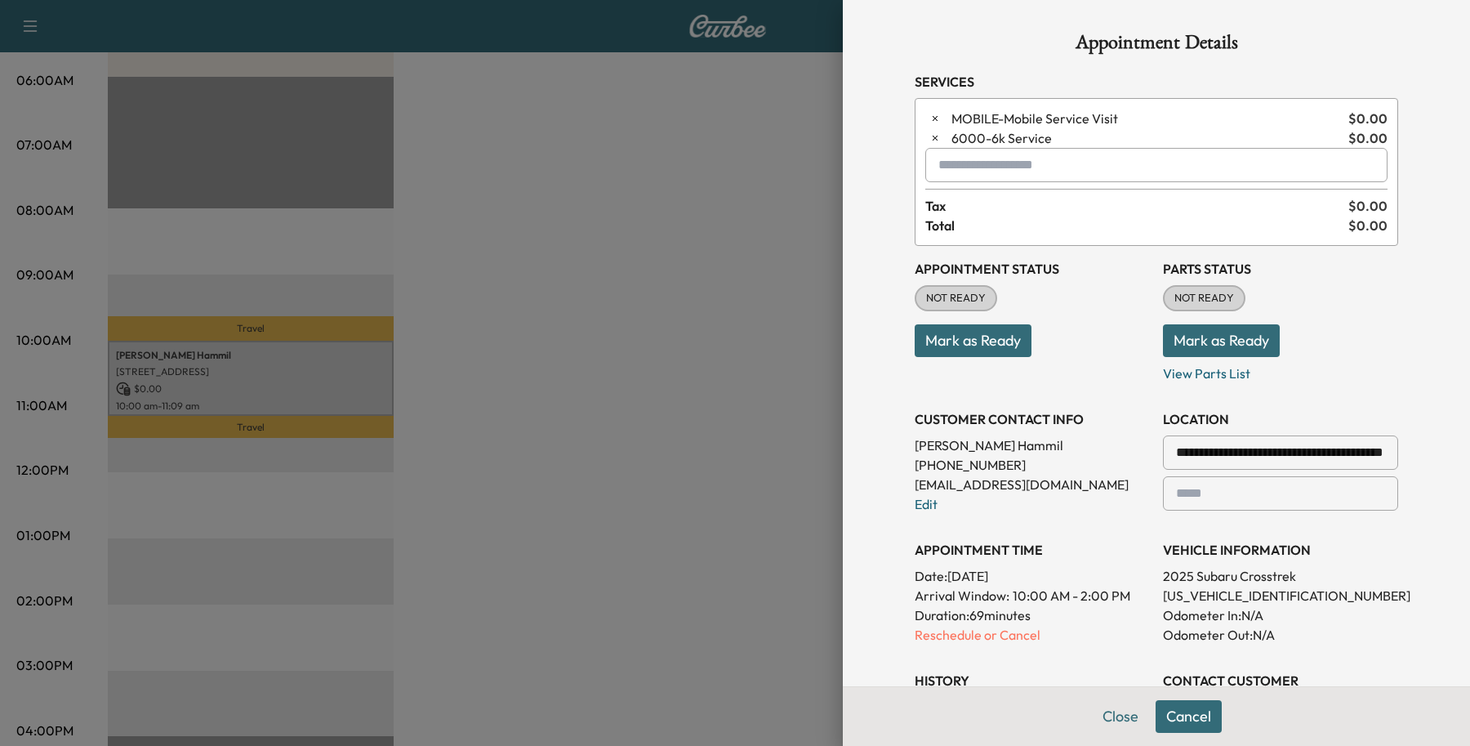
click at [1011, 475] on p "[EMAIL_ADDRESS][DOMAIN_NAME]" at bounding box center [1032, 485] width 235 height 20
click at [1010, 476] on p "[EMAIL_ADDRESS][DOMAIN_NAME]" at bounding box center [1032, 485] width 235 height 20
click at [915, 501] on link "Edit" at bounding box center [926, 504] width 23 height 16
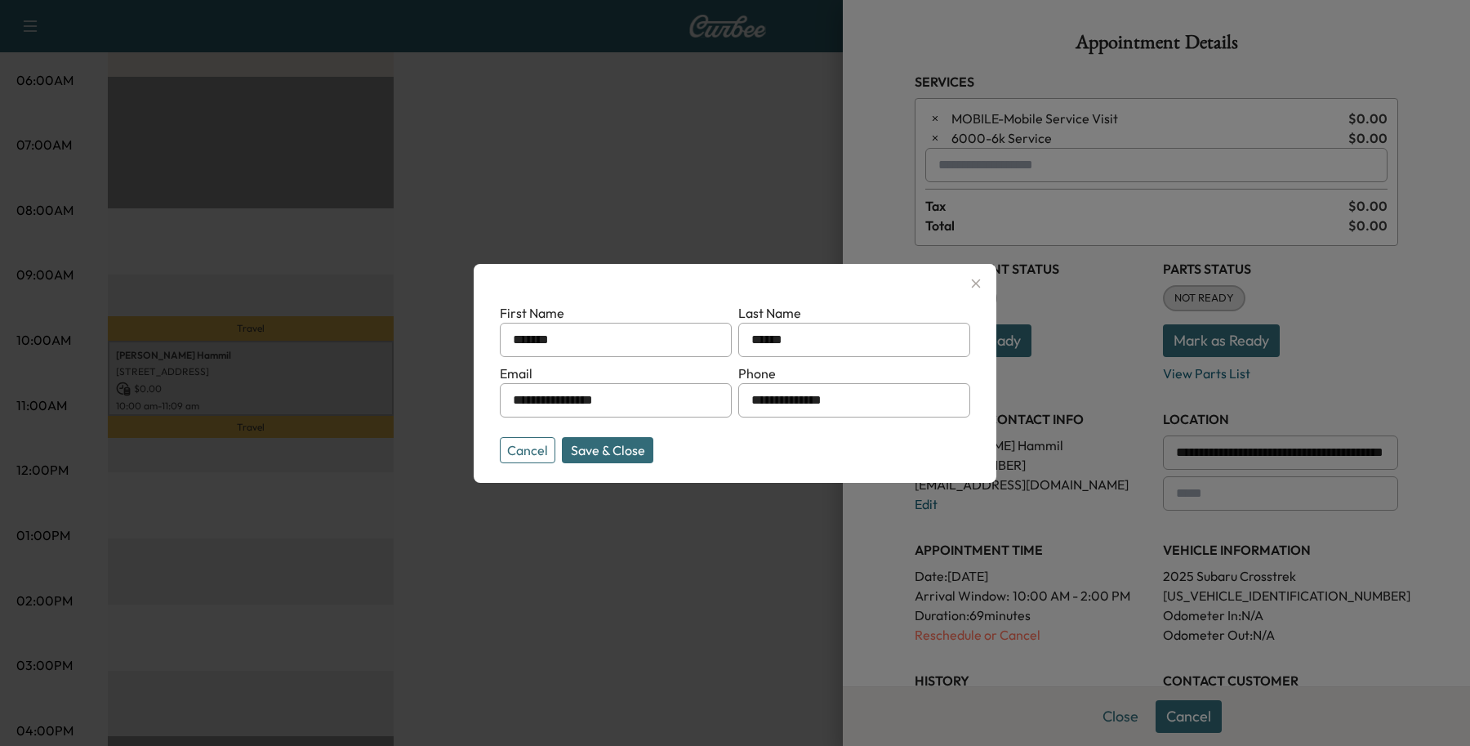
drag, startPoint x: 664, startPoint y: 341, endPoint x: 66, endPoint y: 237, distance: 607.0
click at [565, 332] on input "*******" at bounding box center [616, 340] width 232 height 34
type input "*"
type input "****"
click at [899, 429] on form "**********" at bounding box center [735, 380] width 471 height 154
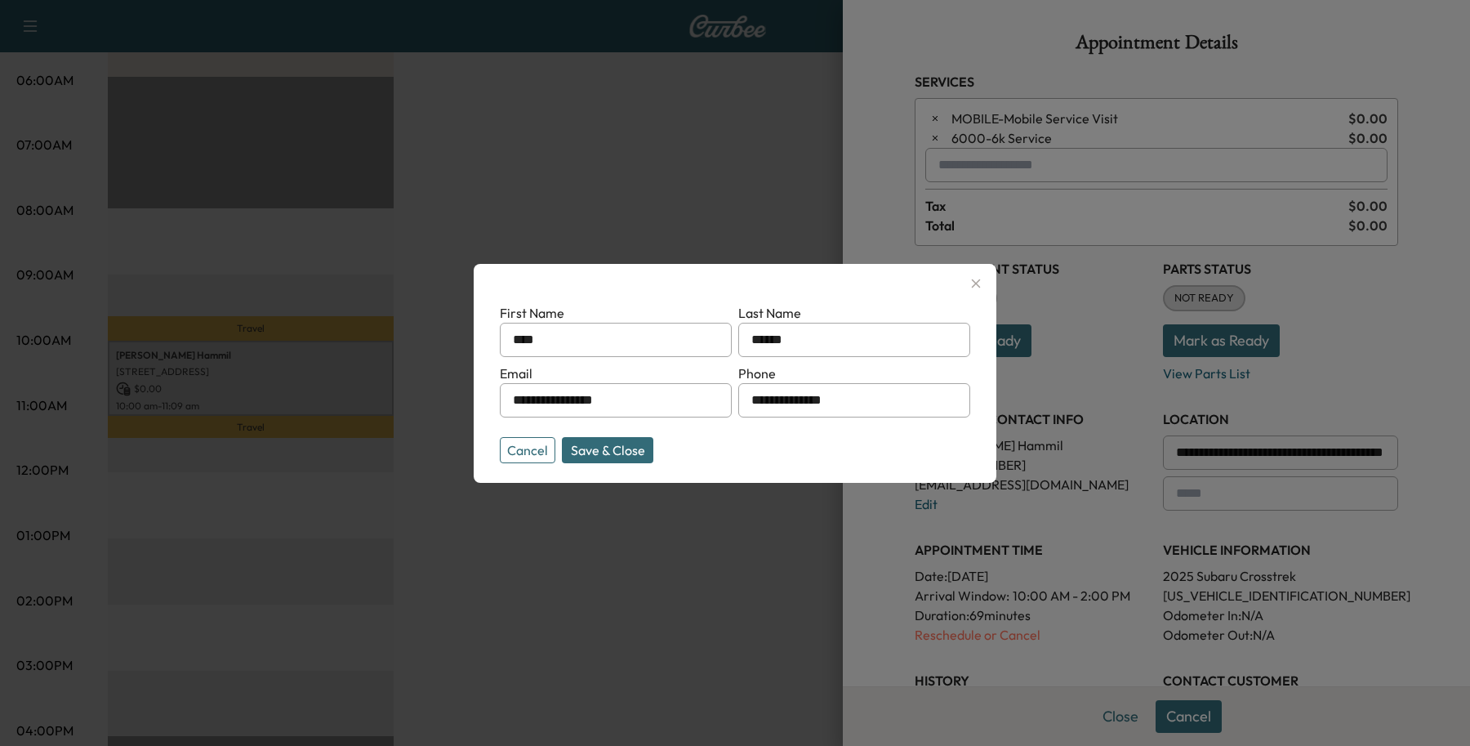
click at [901, 404] on input "**********" at bounding box center [854, 400] width 232 height 34
drag, startPoint x: 901, startPoint y: 404, endPoint x: 682, endPoint y: 384, distance: 219.9
click at [682, 384] on form "**********" at bounding box center [735, 380] width 471 height 154
type input "**********"
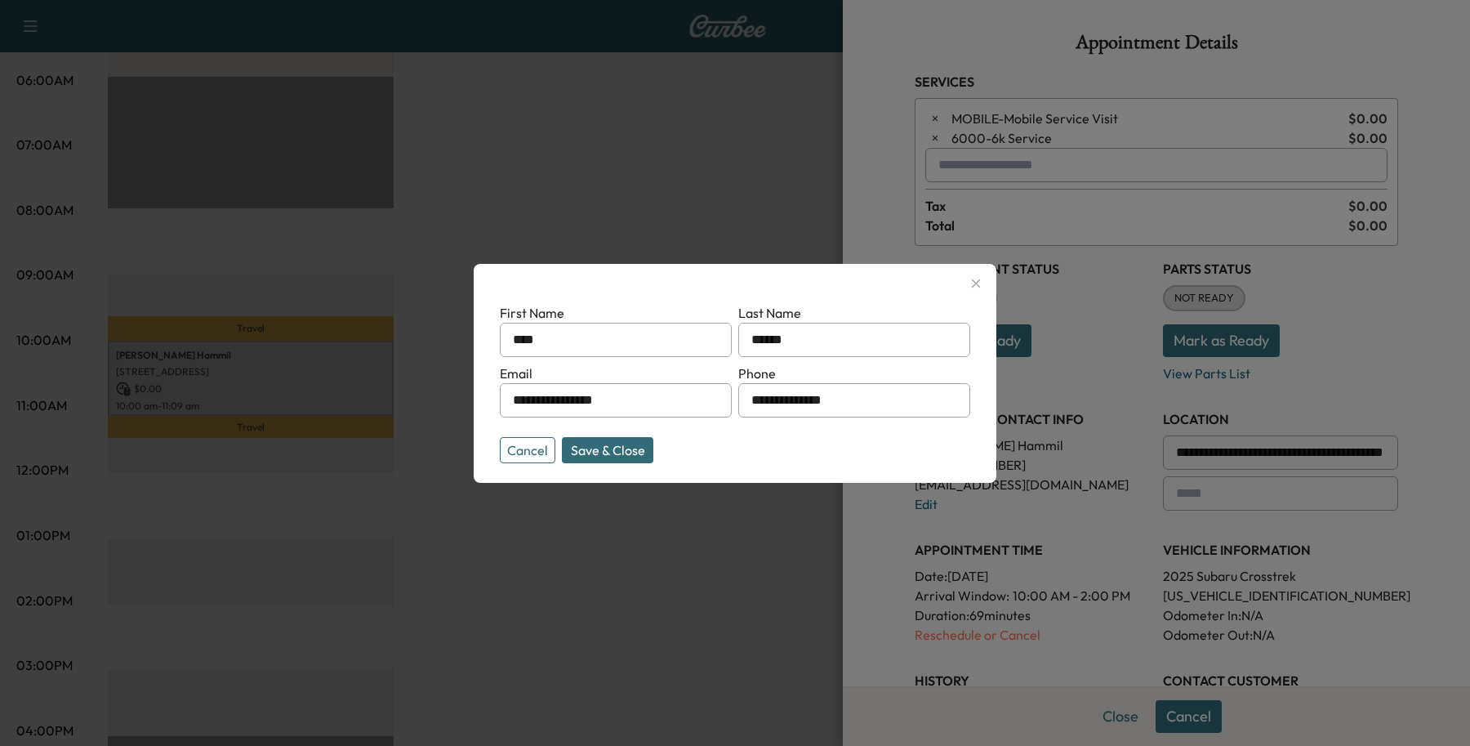
click at [626, 445] on button "Save & Close" at bounding box center [607, 450] width 91 height 26
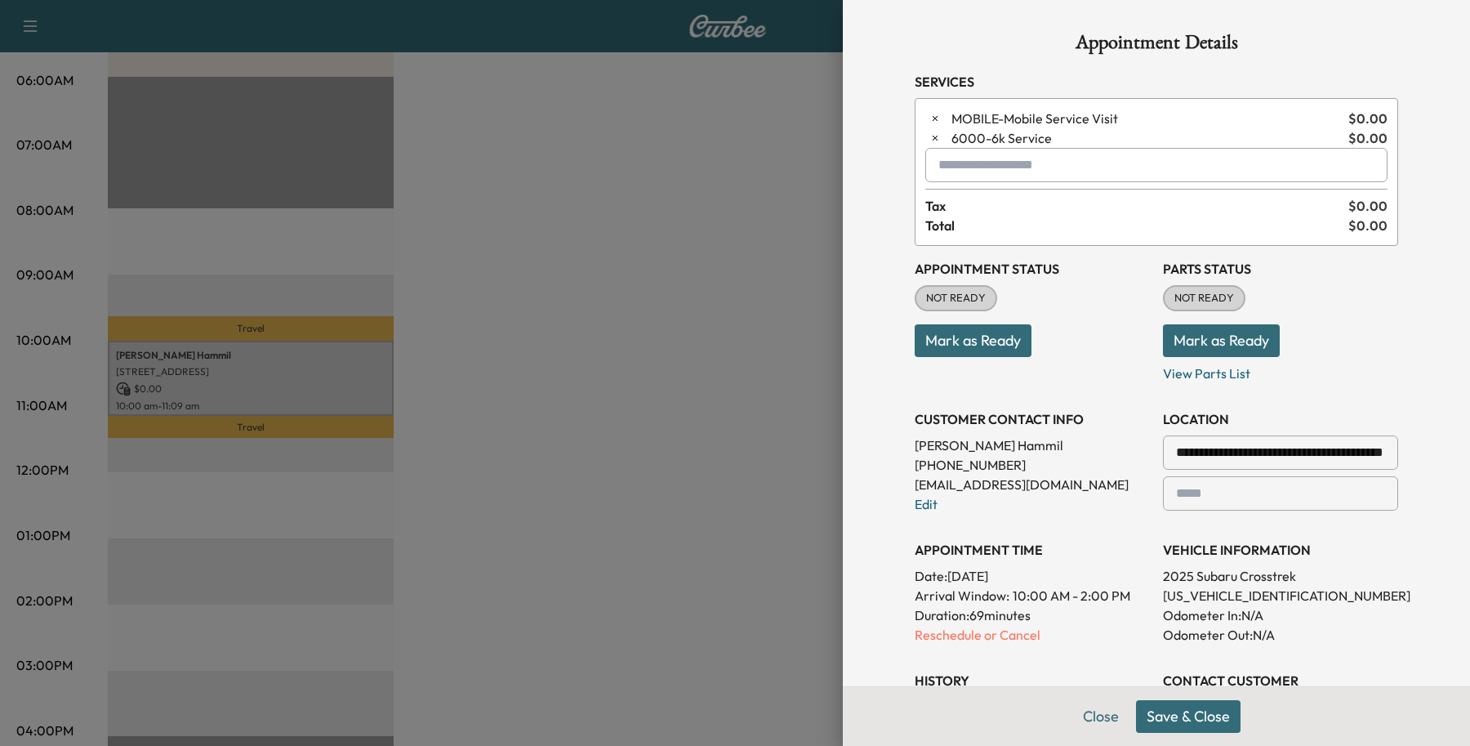
click at [1153, 709] on button "Save & Close" at bounding box center [1188, 716] width 105 height 33
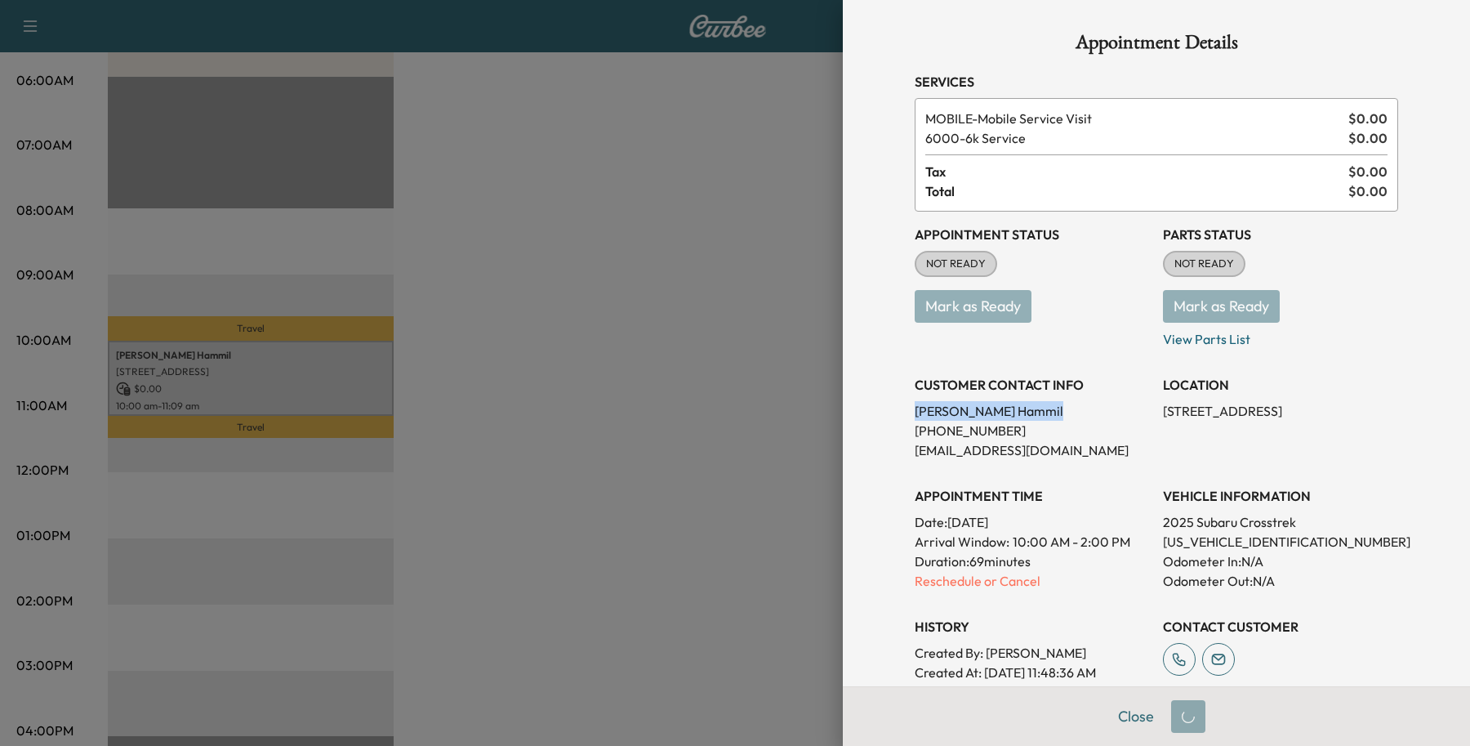
drag, startPoint x: 984, startPoint y: 400, endPoint x: 895, endPoint y: 408, distance: 89.4
click at [895, 408] on div "Appointment Details Services MOBILE - Mobile Service Visit $ 0.00 6000 - 6k Ser…" at bounding box center [1156, 471] width 523 height 943
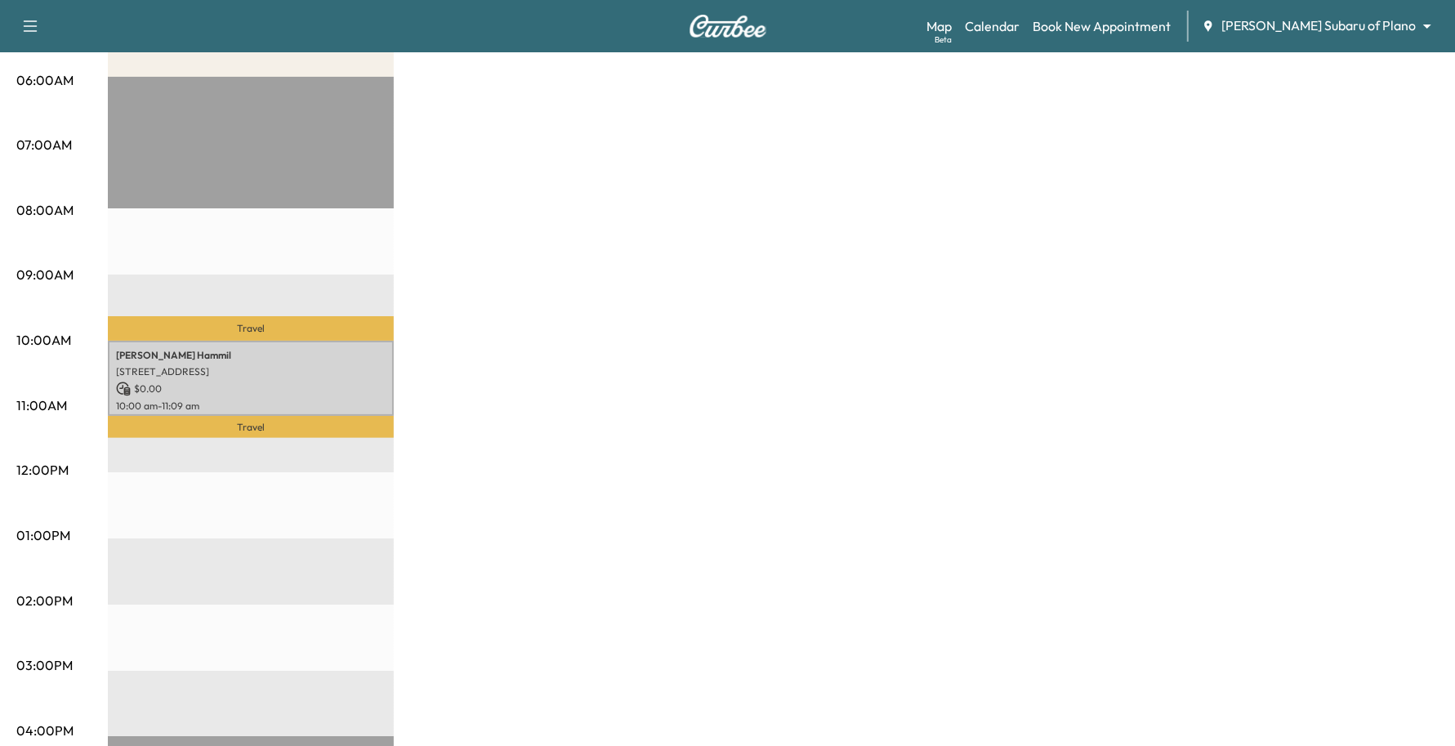
copy p "[PERSON_NAME]"
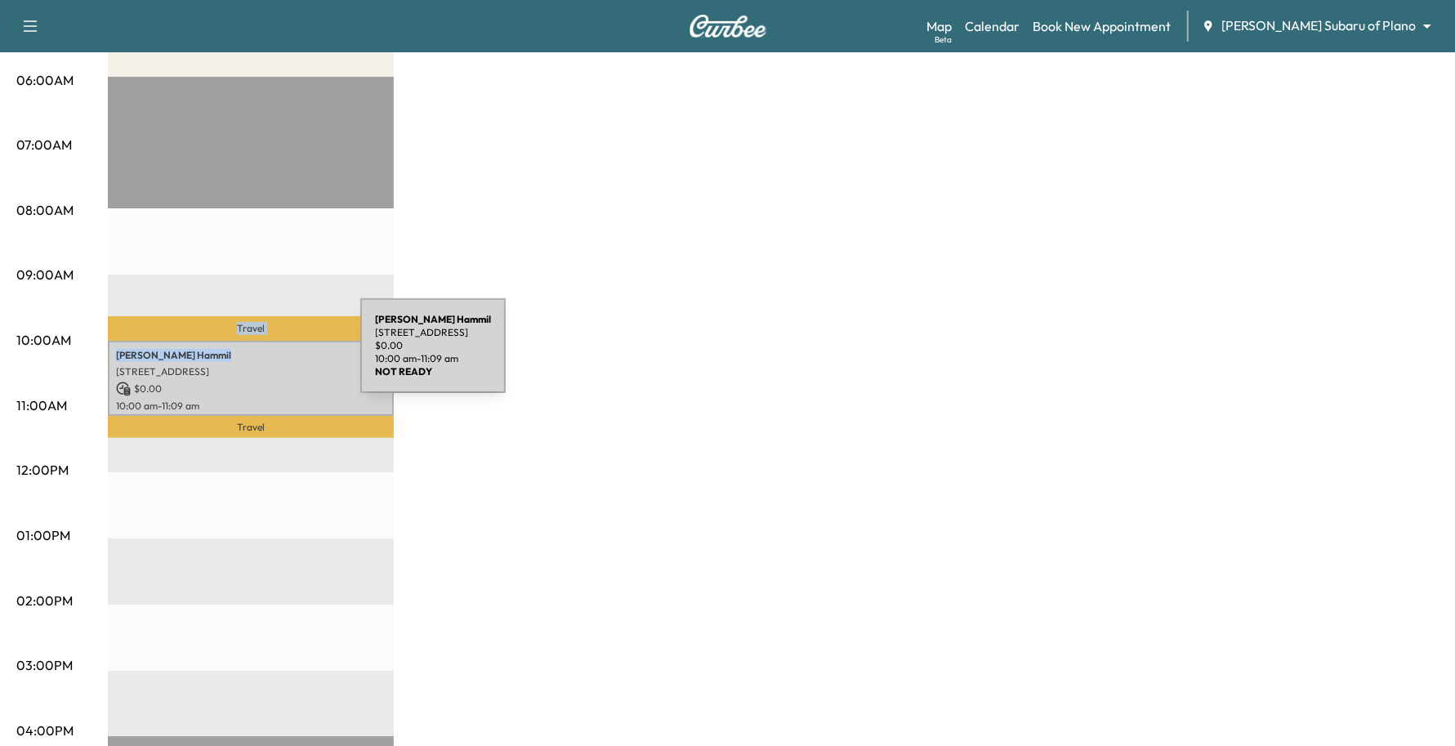
drag, startPoint x: 198, startPoint y: 335, endPoint x: 238, endPoint y: 355, distance: 44.9
click at [238, 355] on div "Travel [PERSON_NAME] [STREET_ADDRESS] $ 0.00 10:00 am - 11:09 am [PERSON_NAME] …" at bounding box center [251, 604] width 286 height 1055
click at [233, 357] on p "[PERSON_NAME]" at bounding box center [251, 355] width 270 height 13
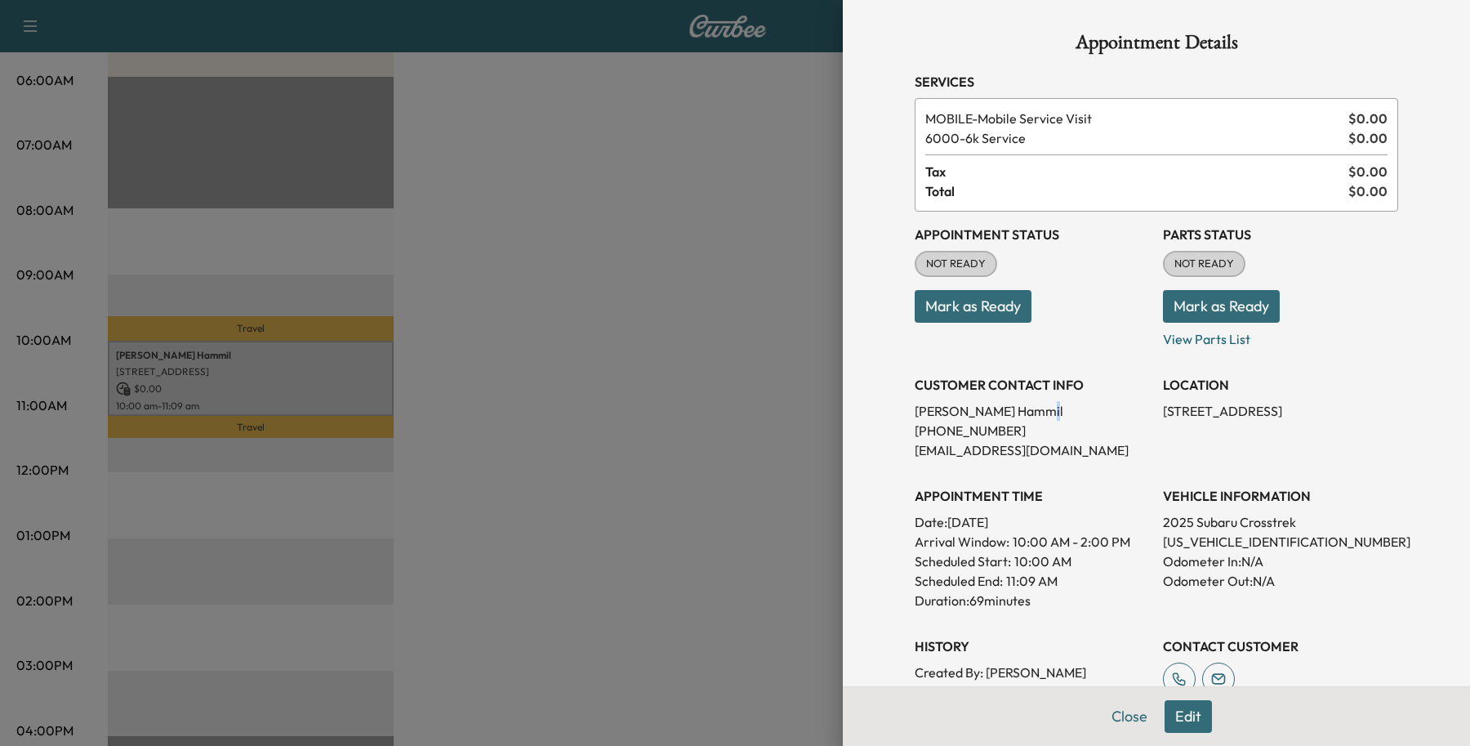
click at [966, 411] on p "[PERSON_NAME]" at bounding box center [1032, 411] width 235 height 20
click at [994, 411] on p "[PERSON_NAME]" at bounding box center [1032, 411] width 235 height 20
drag, startPoint x: 994, startPoint y: 408, endPoint x: 892, endPoint y: 417, distance: 102.5
click at [895, 417] on div "Appointment Details Services MOBILE - Mobile Service Visit $ 0.00 6000 - 6k Ser…" at bounding box center [1156, 489] width 523 height 979
copy p "[PERSON_NAME]"
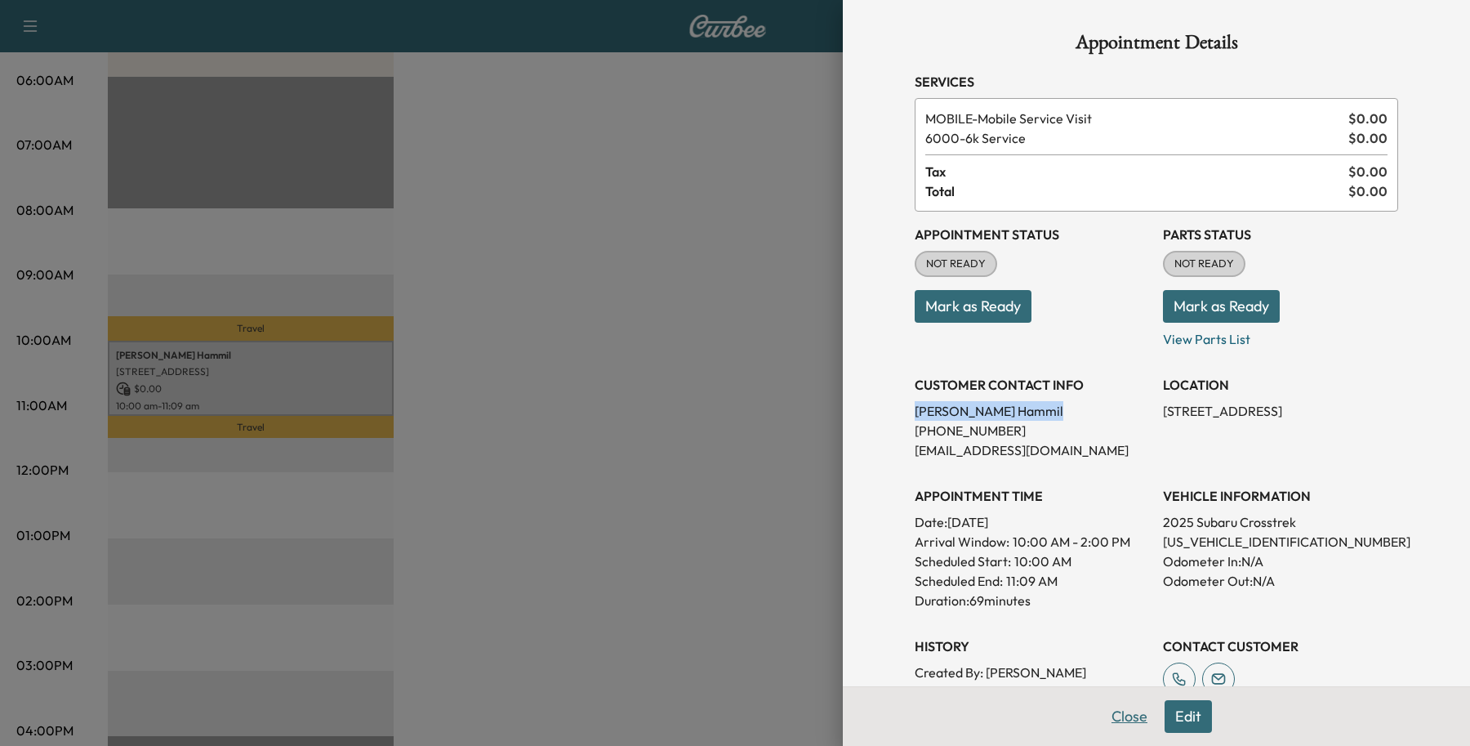
click at [1101, 707] on button "Close" at bounding box center [1129, 716] width 57 height 33
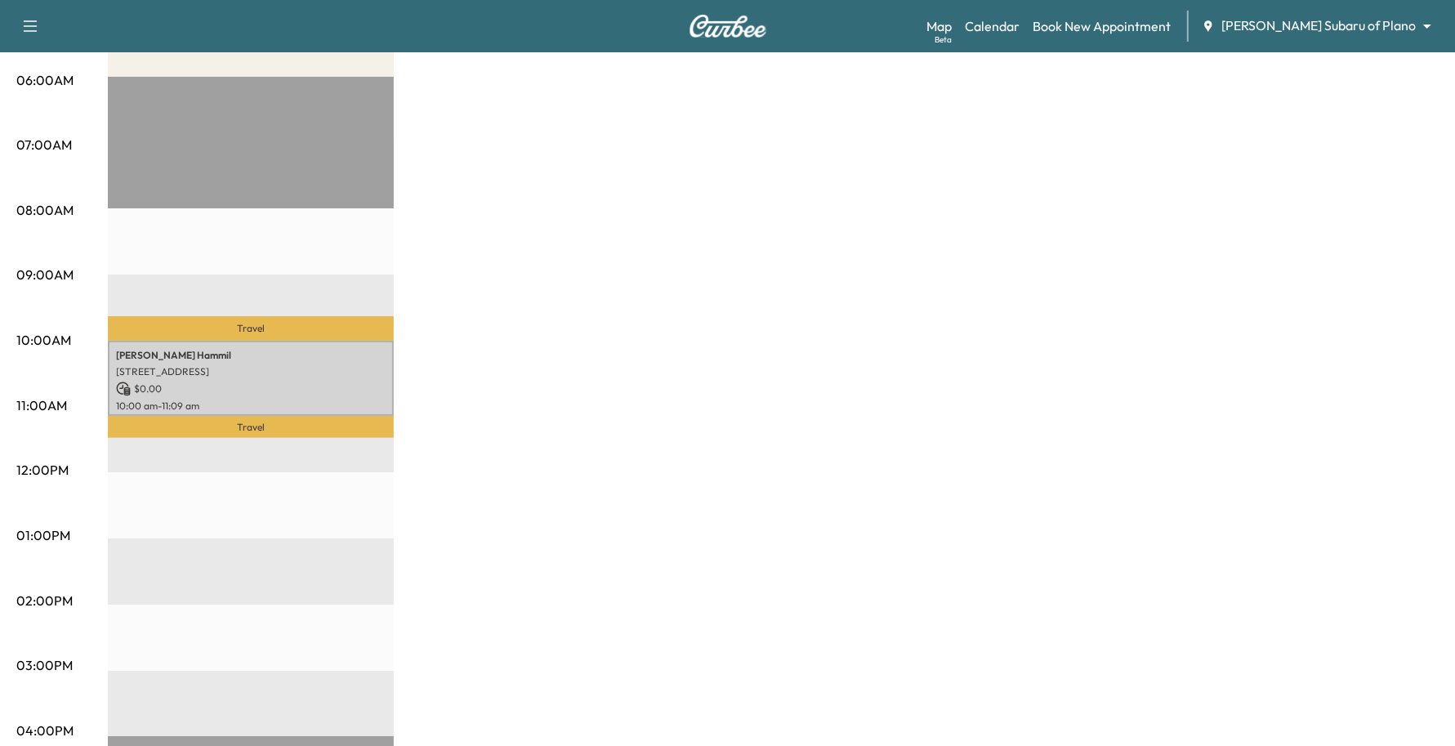
click at [1362, 29] on body "Support Log Out Map Beta Calendar Book New Appointment [PERSON_NAME] Subaru of …" at bounding box center [727, 67] width 1455 height 746
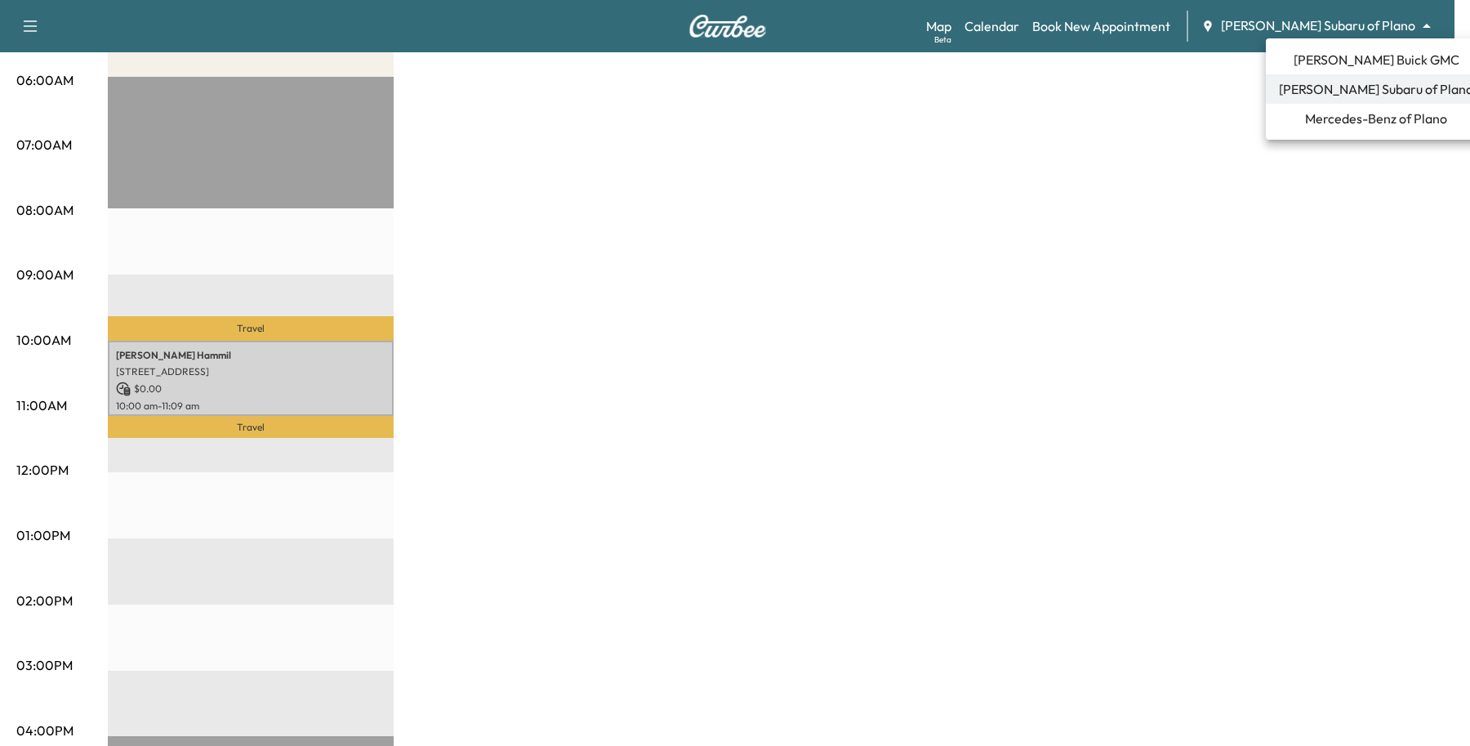
click at [1185, 27] on div at bounding box center [735, 373] width 1470 height 746
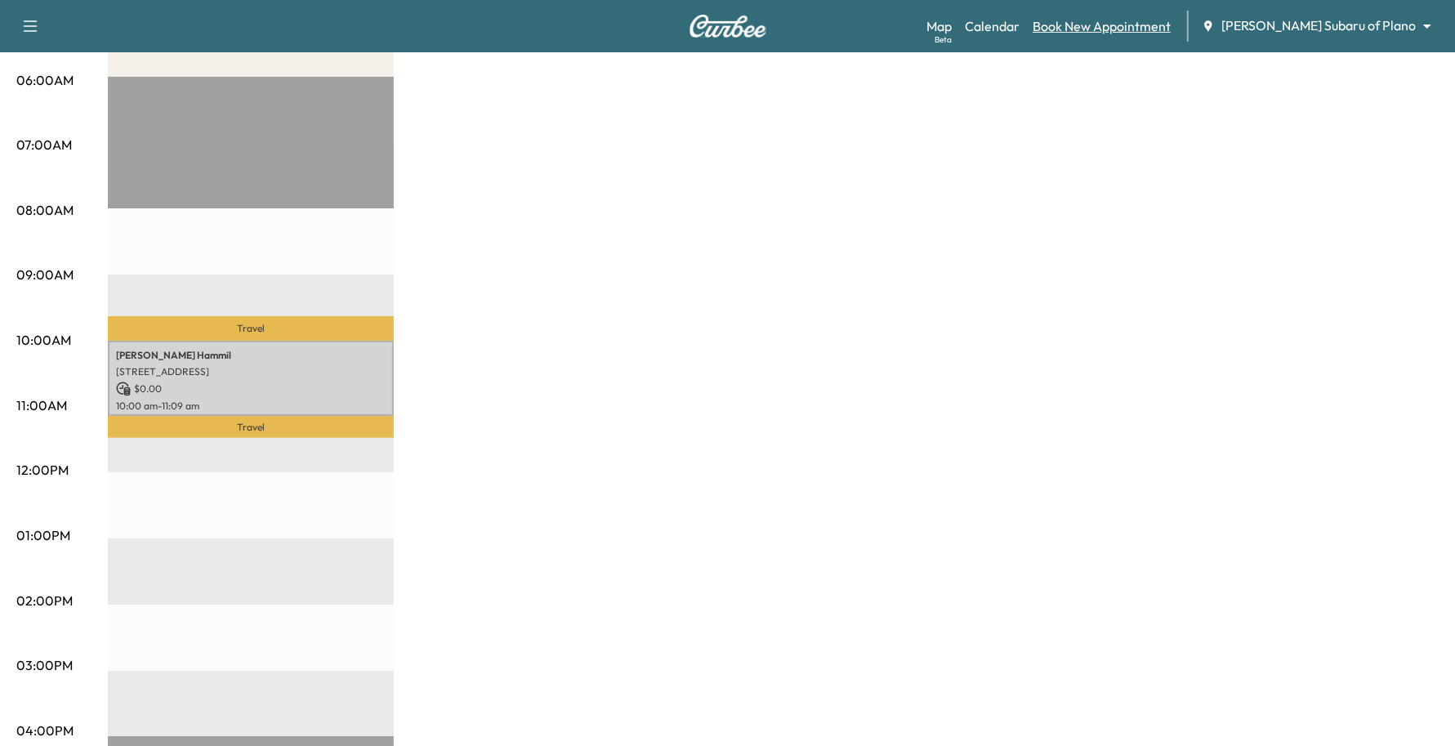
click at [1171, 30] on link "Book New Appointment" at bounding box center [1101, 26] width 138 height 20
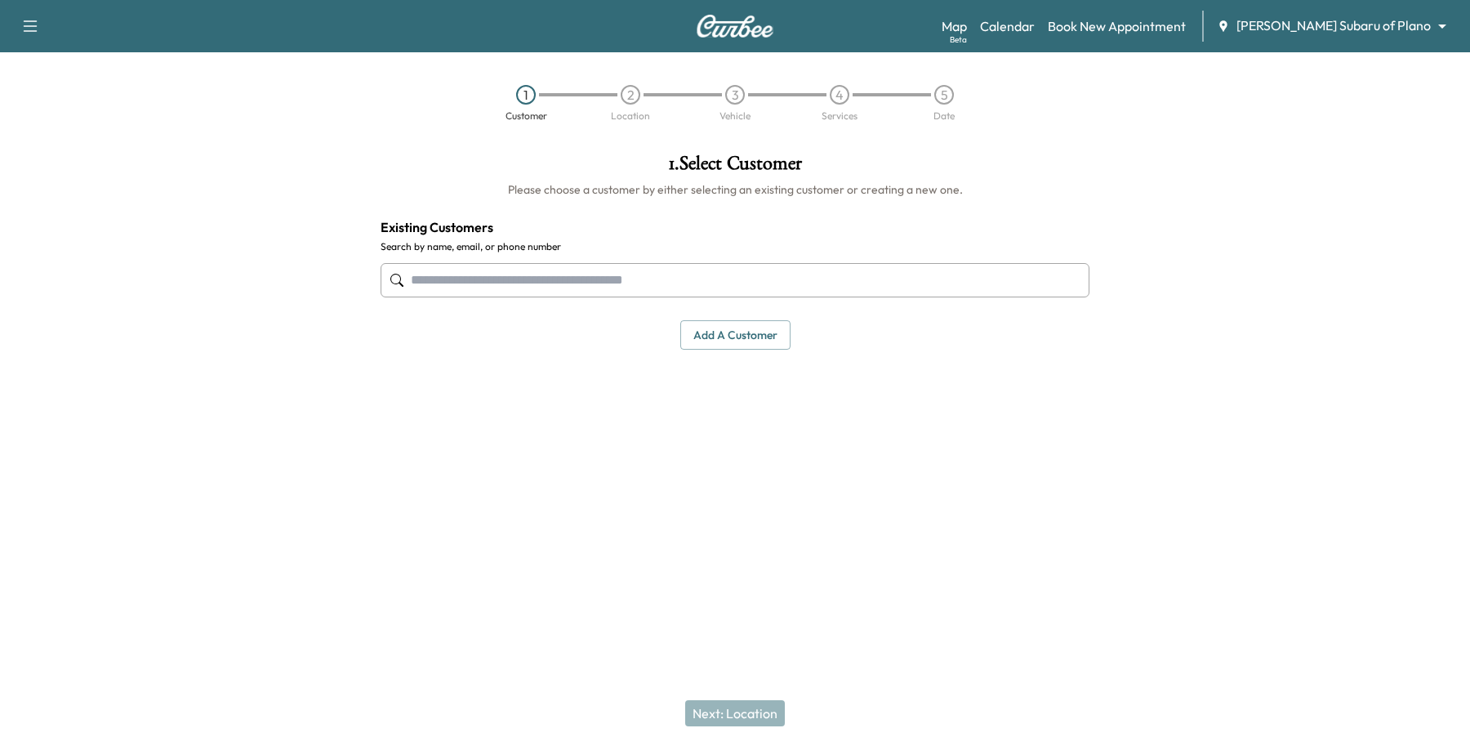
click at [422, 283] on input "text" at bounding box center [735, 280] width 709 height 34
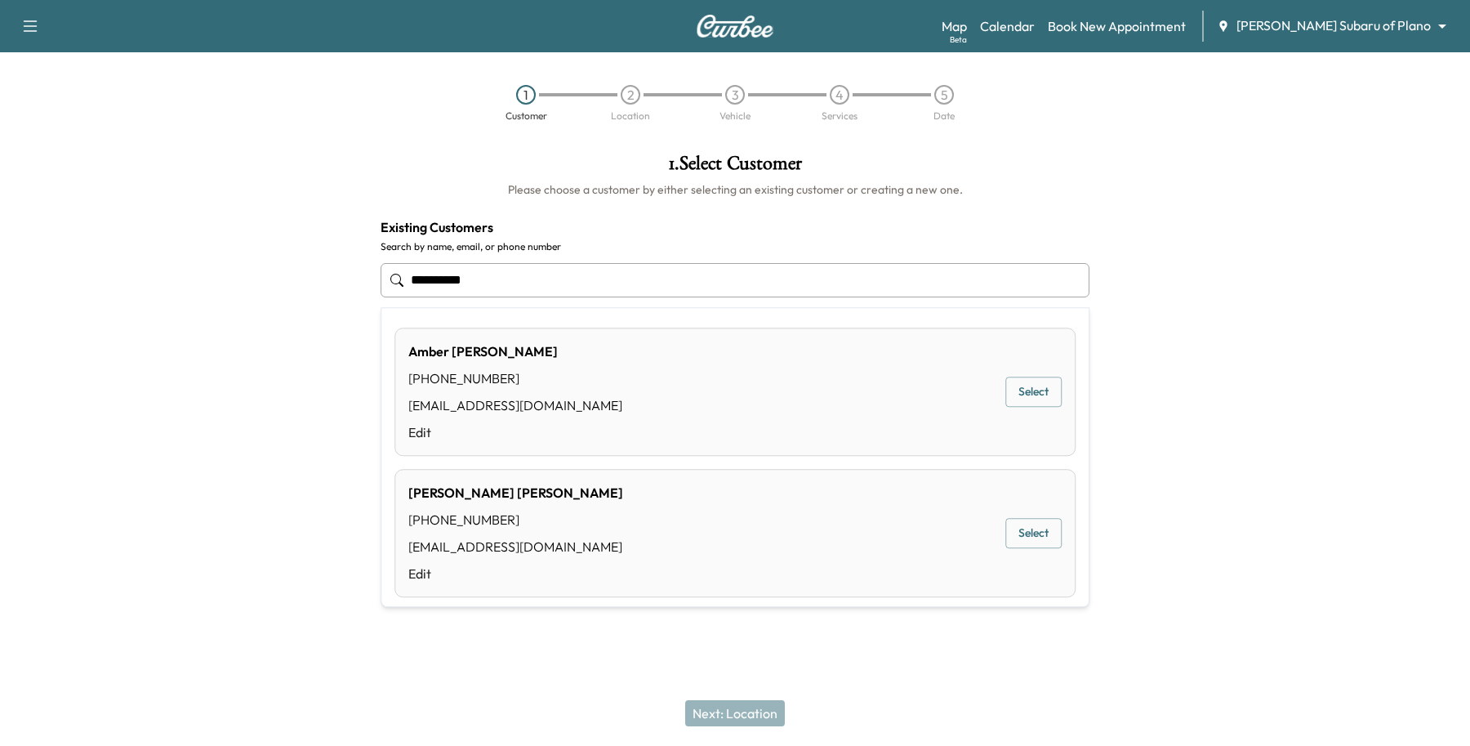
type input "**********"
click at [479, 659] on div "Support Log Out Map Beta Calendar Book New Appointment [PERSON_NAME] Subaru of …" at bounding box center [735, 373] width 1470 height 746
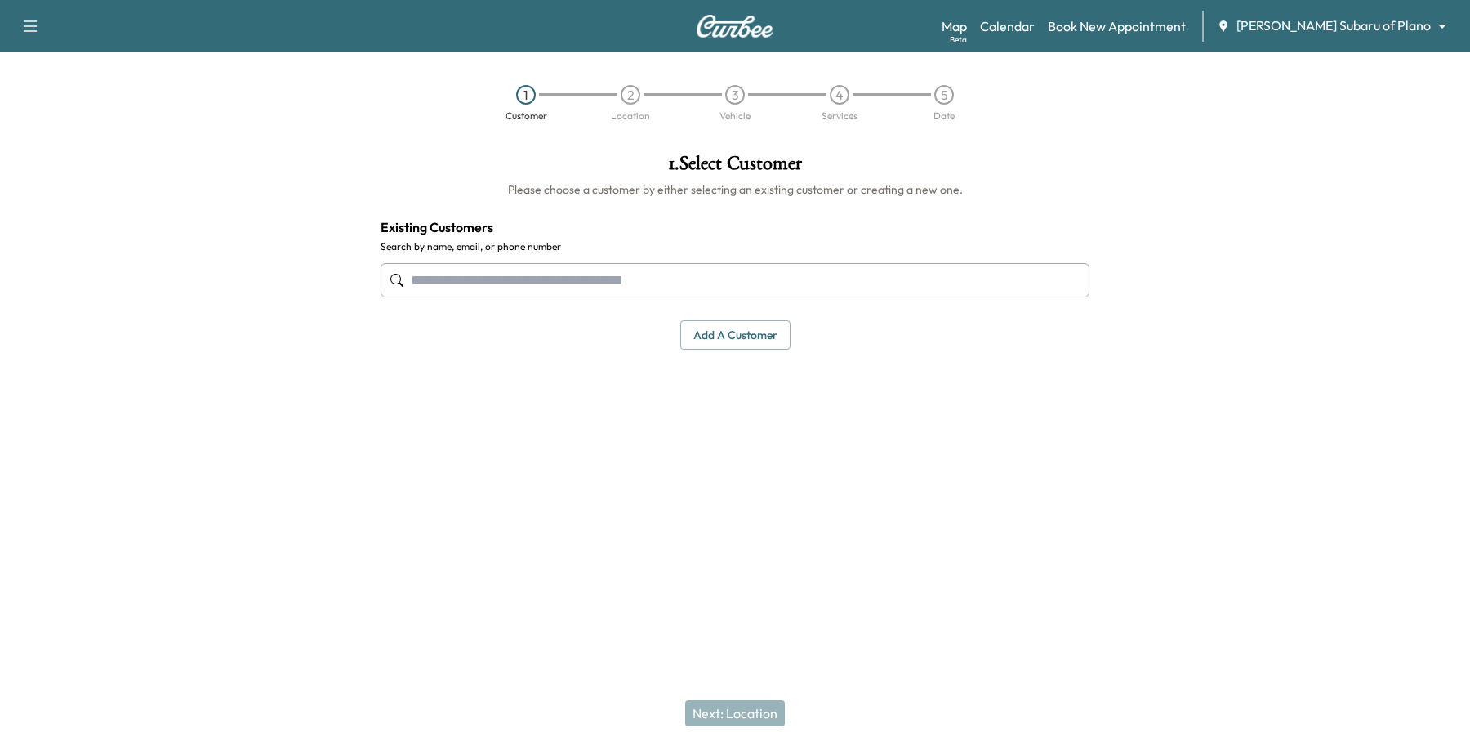
click at [613, 279] on input "text" at bounding box center [735, 280] width 709 height 34
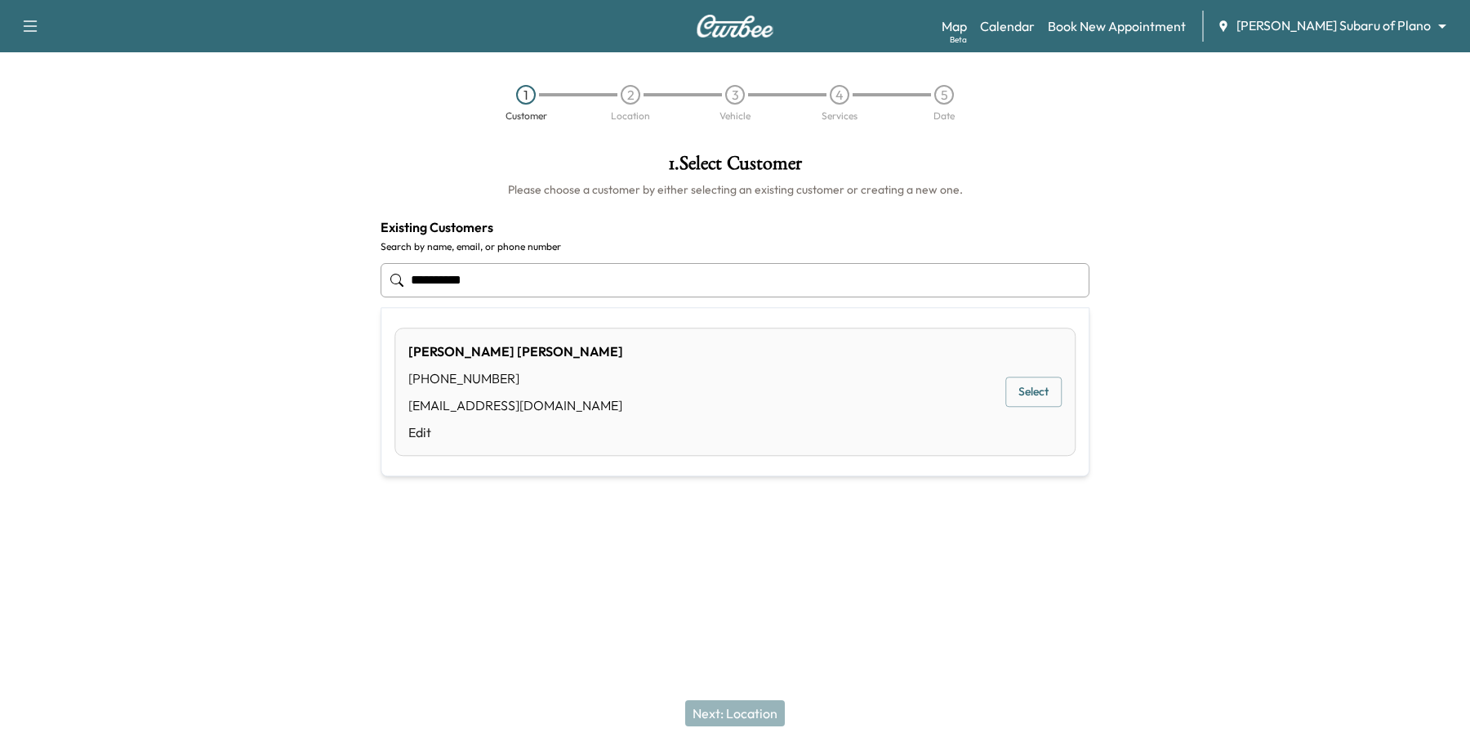
click at [1007, 406] on button "Select" at bounding box center [1034, 392] width 56 height 30
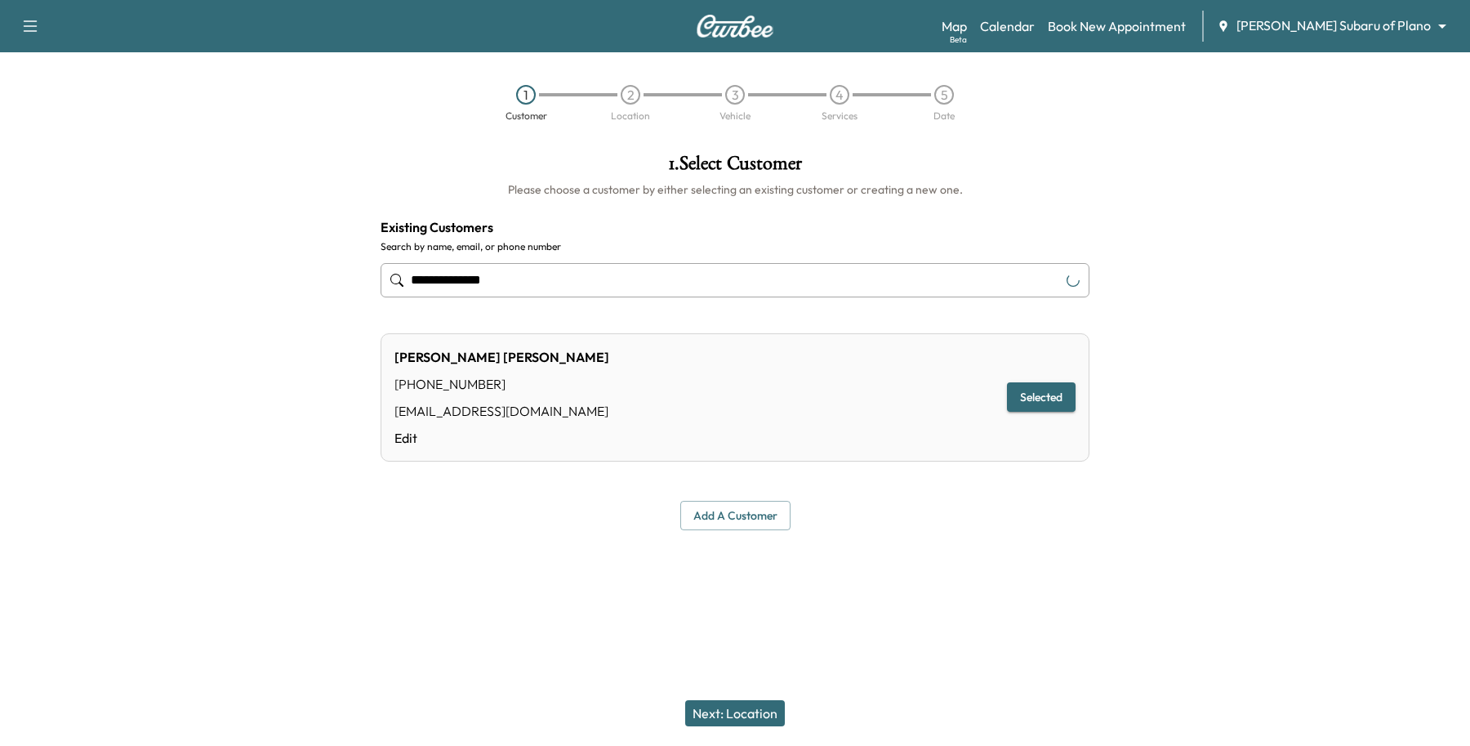
type input "**********"
click at [752, 709] on button "Next: Location" at bounding box center [735, 713] width 100 height 26
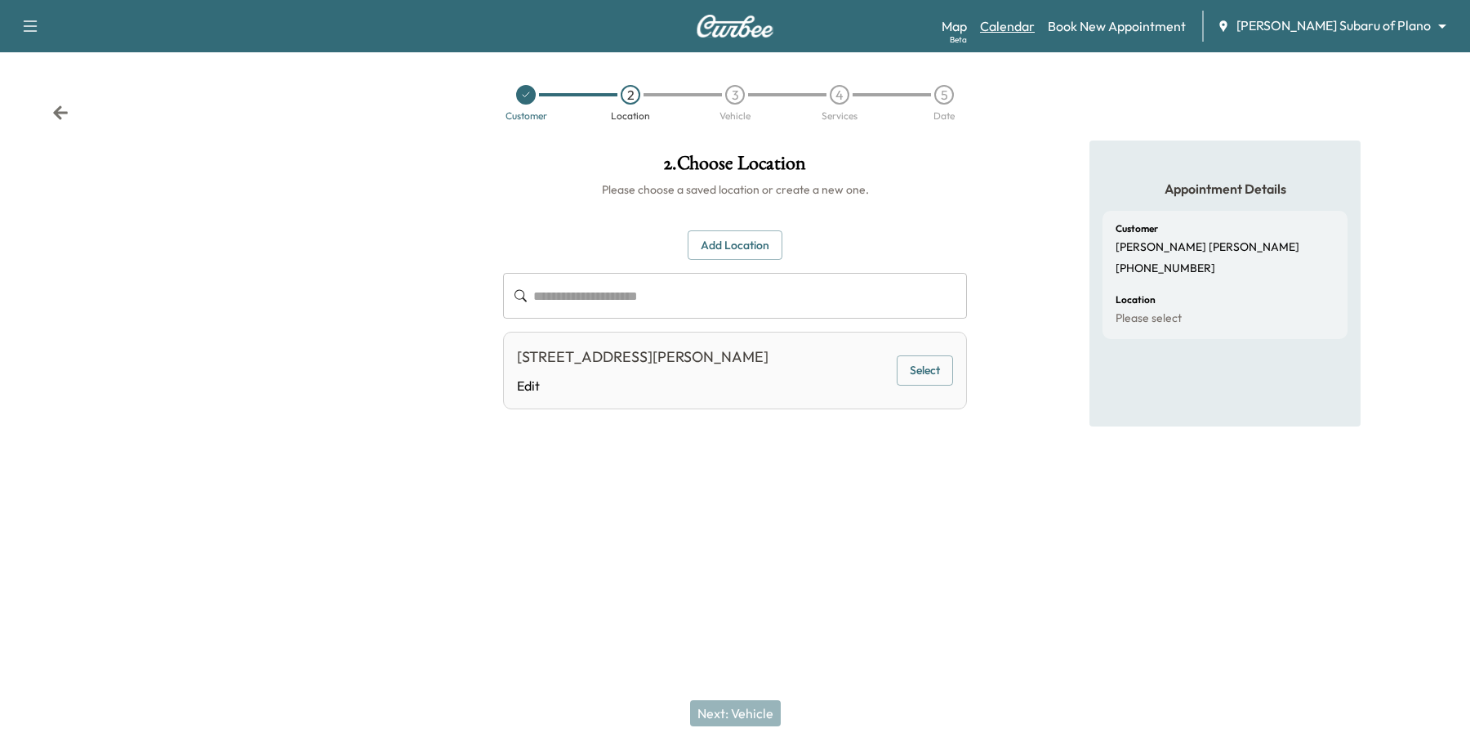
click at [1035, 33] on link "Calendar" at bounding box center [1007, 26] width 55 height 20
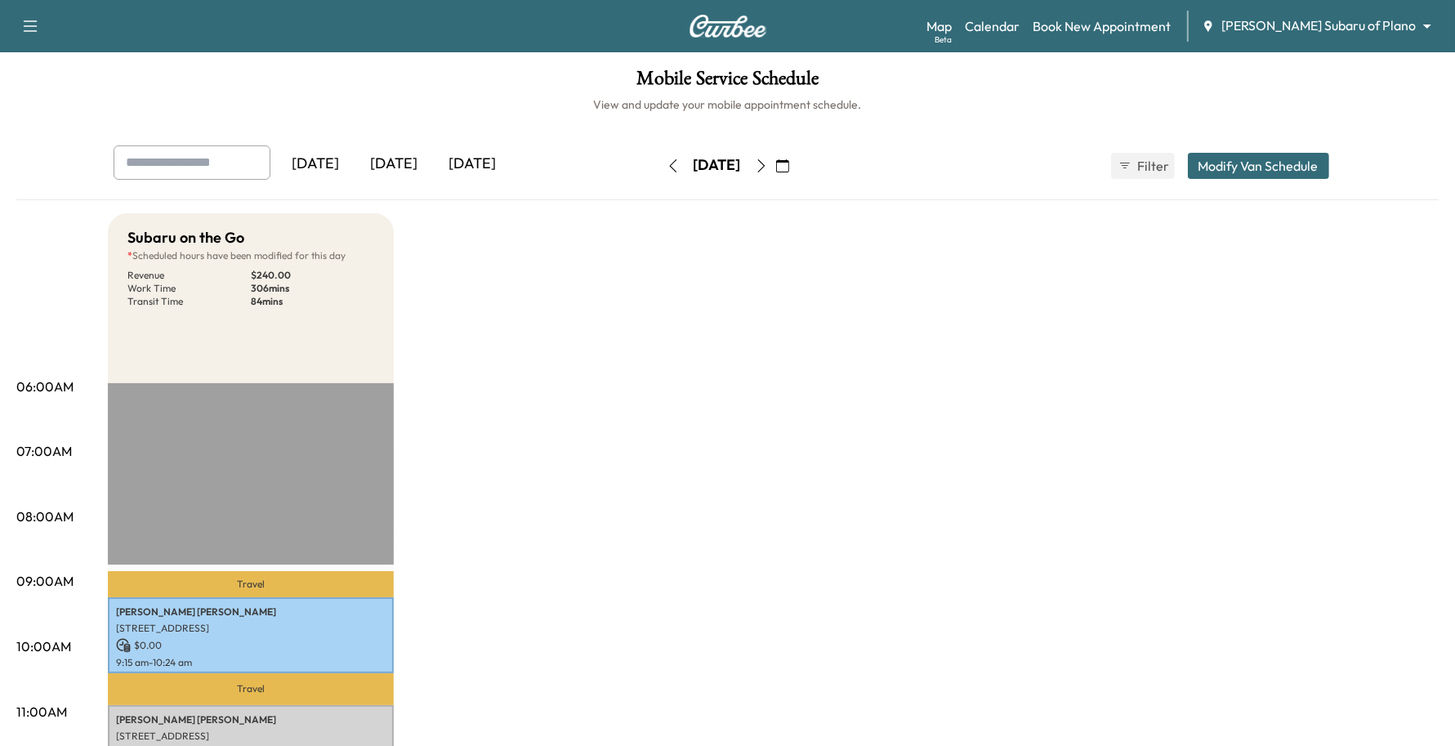
click at [789, 163] on icon "button" at bounding box center [782, 165] width 13 height 13
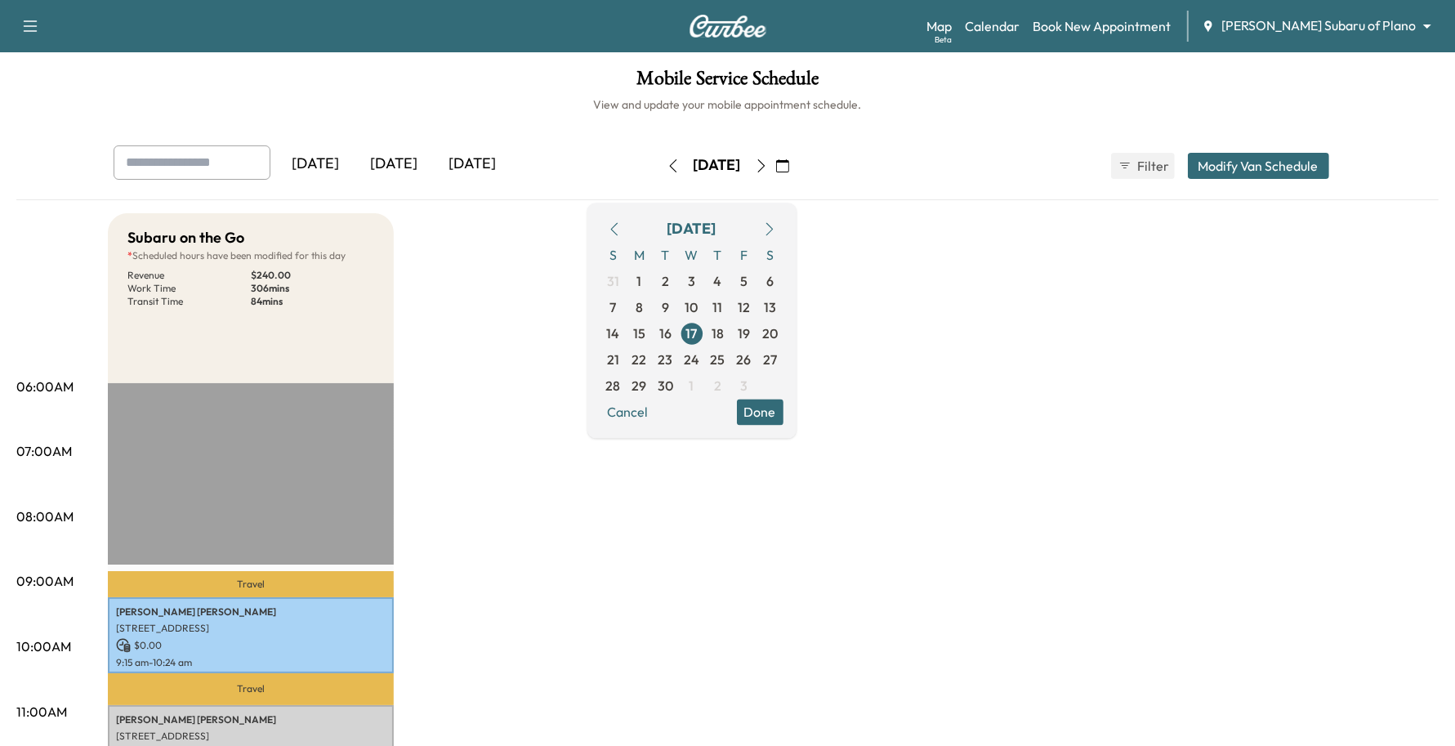
click at [783, 218] on button "button" at bounding box center [770, 229] width 28 height 26
click at [725, 358] on span "23" at bounding box center [718, 360] width 15 height 20
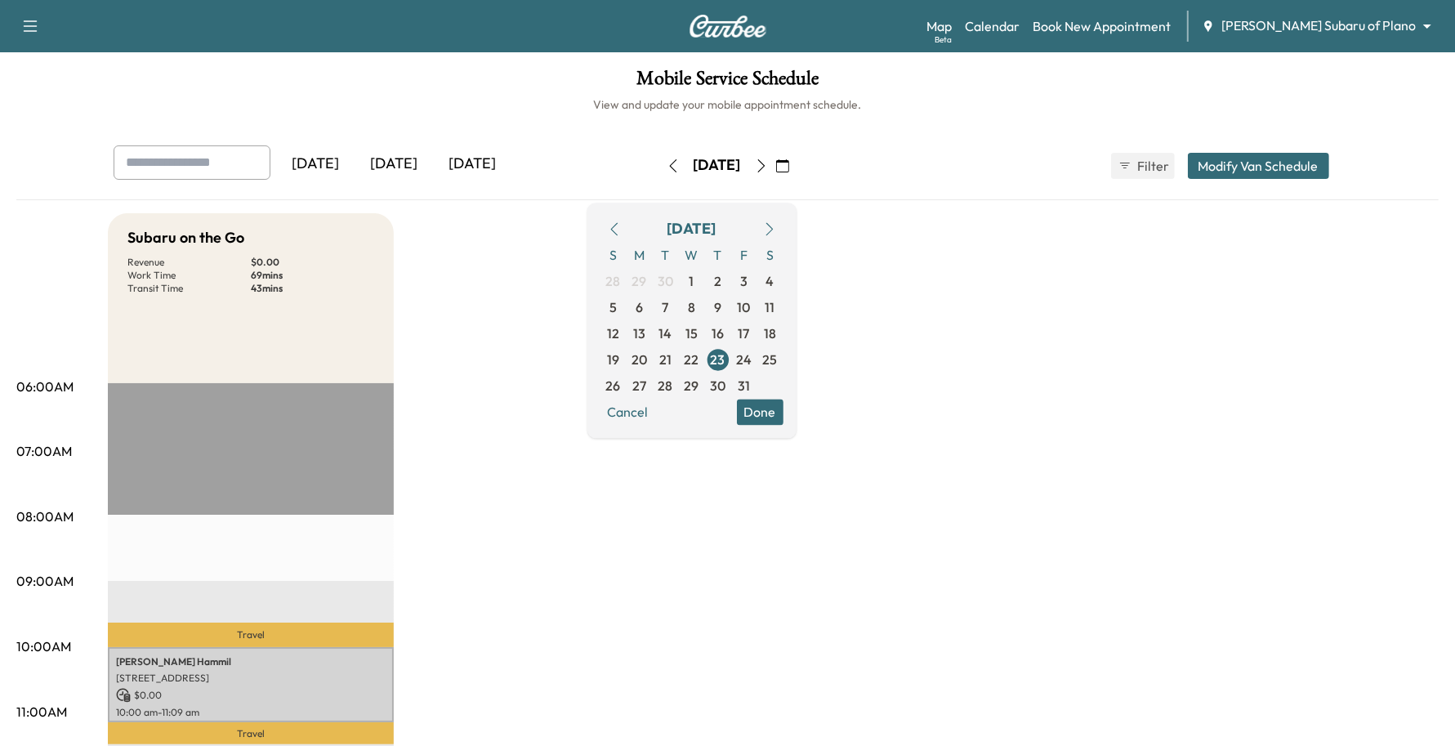
click at [274, 722] on p "Travel" at bounding box center [251, 733] width 286 height 22
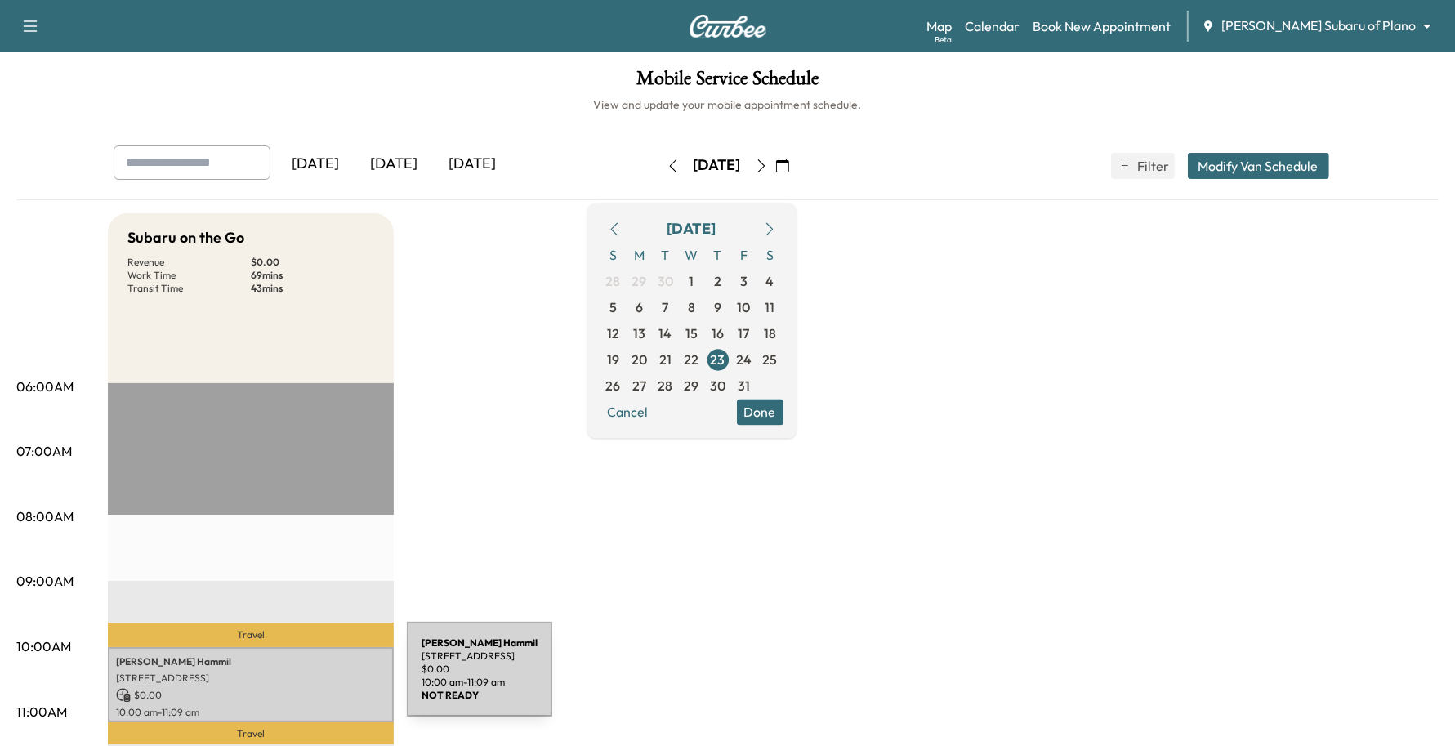
click at [284, 679] on p "[STREET_ADDRESS]" at bounding box center [251, 677] width 270 height 13
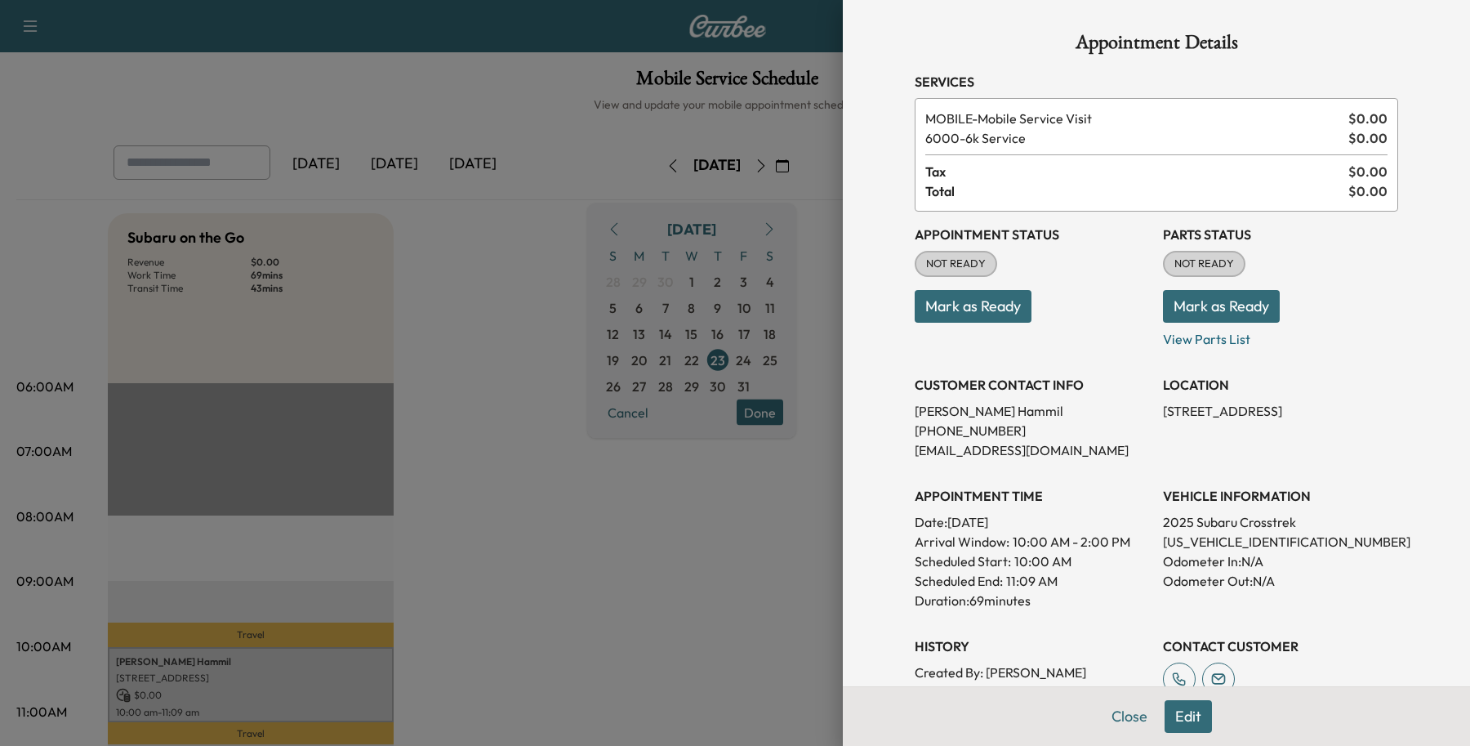
click at [1165, 708] on button "Edit" at bounding box center [1188, 716] width 47 height 33
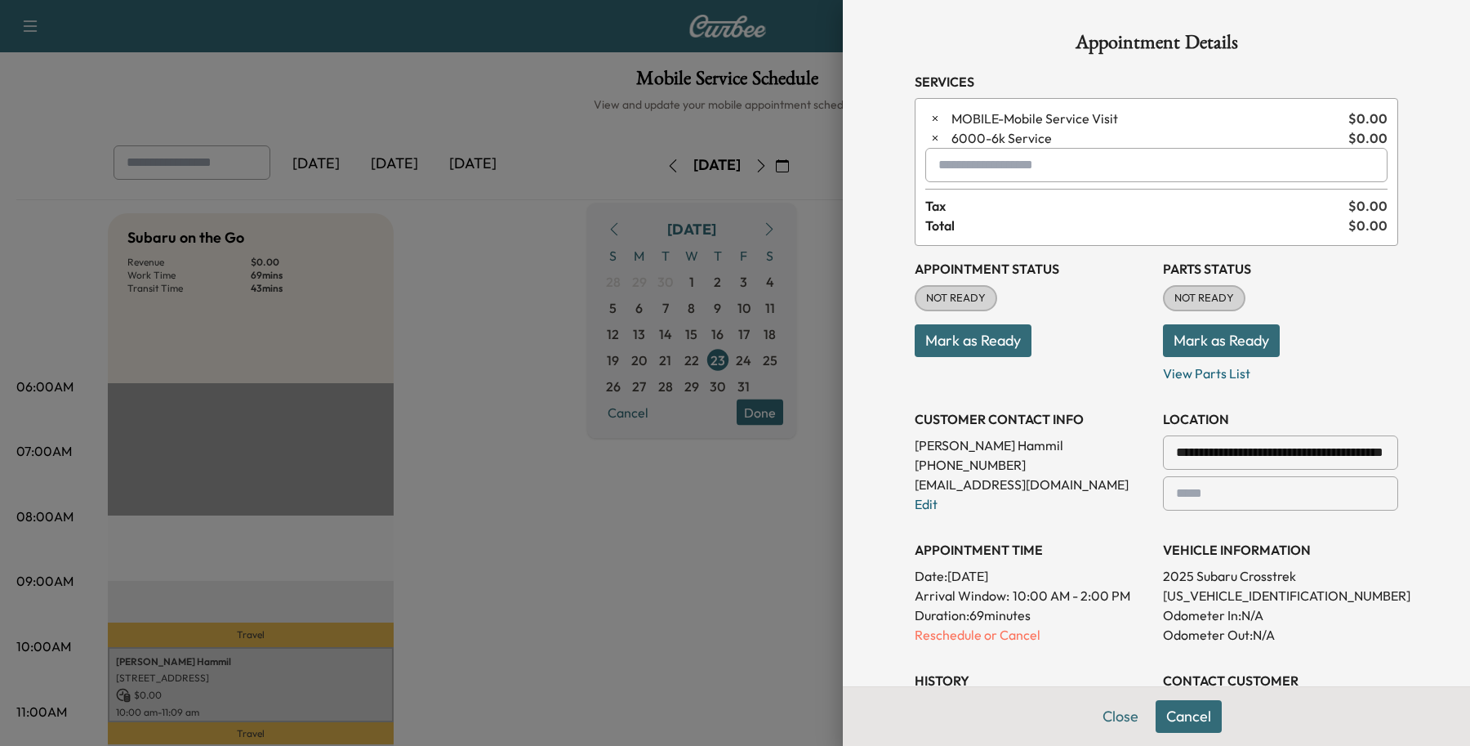
scroll to position [351, 0]
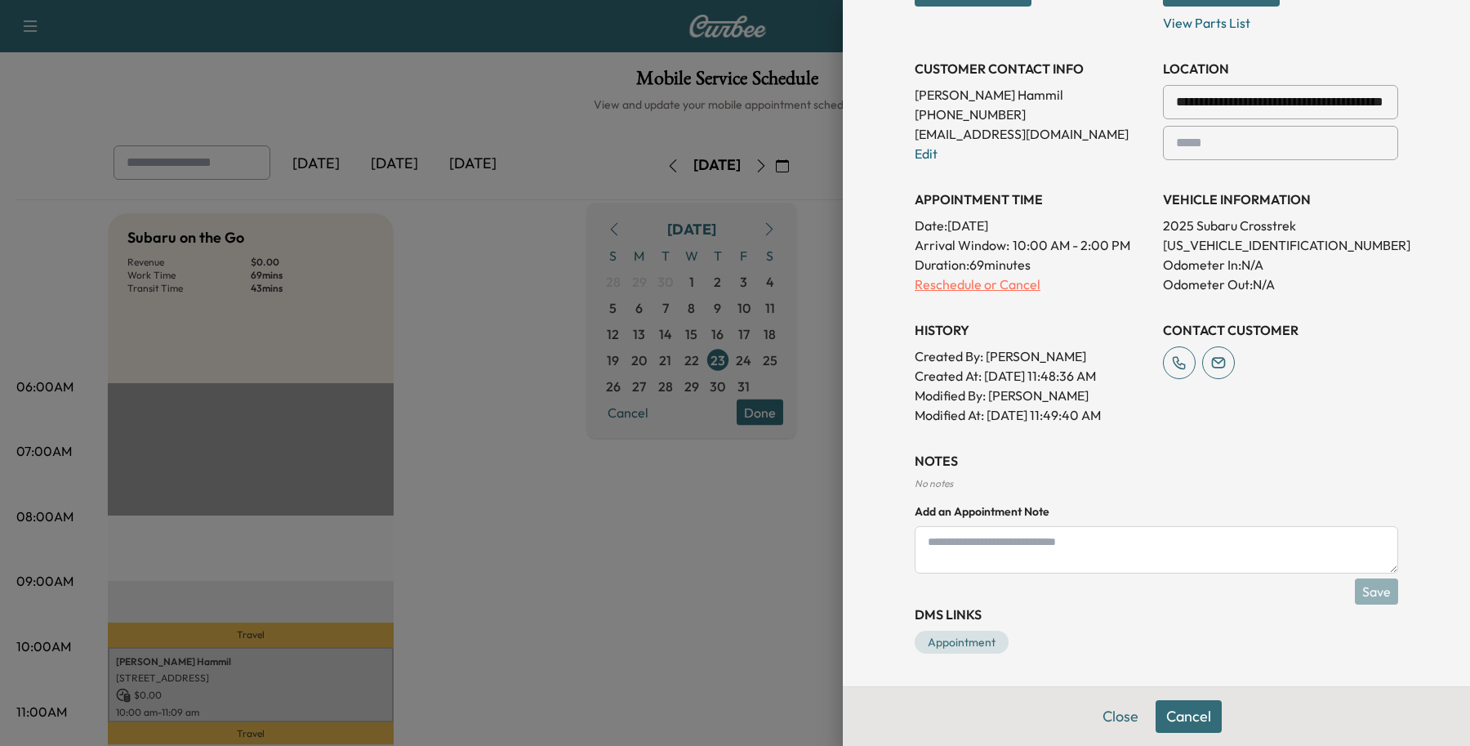
click at [981, 280] on p "Reschedule or Cancel" at bounding box center [1032, 284] width 235 height 20
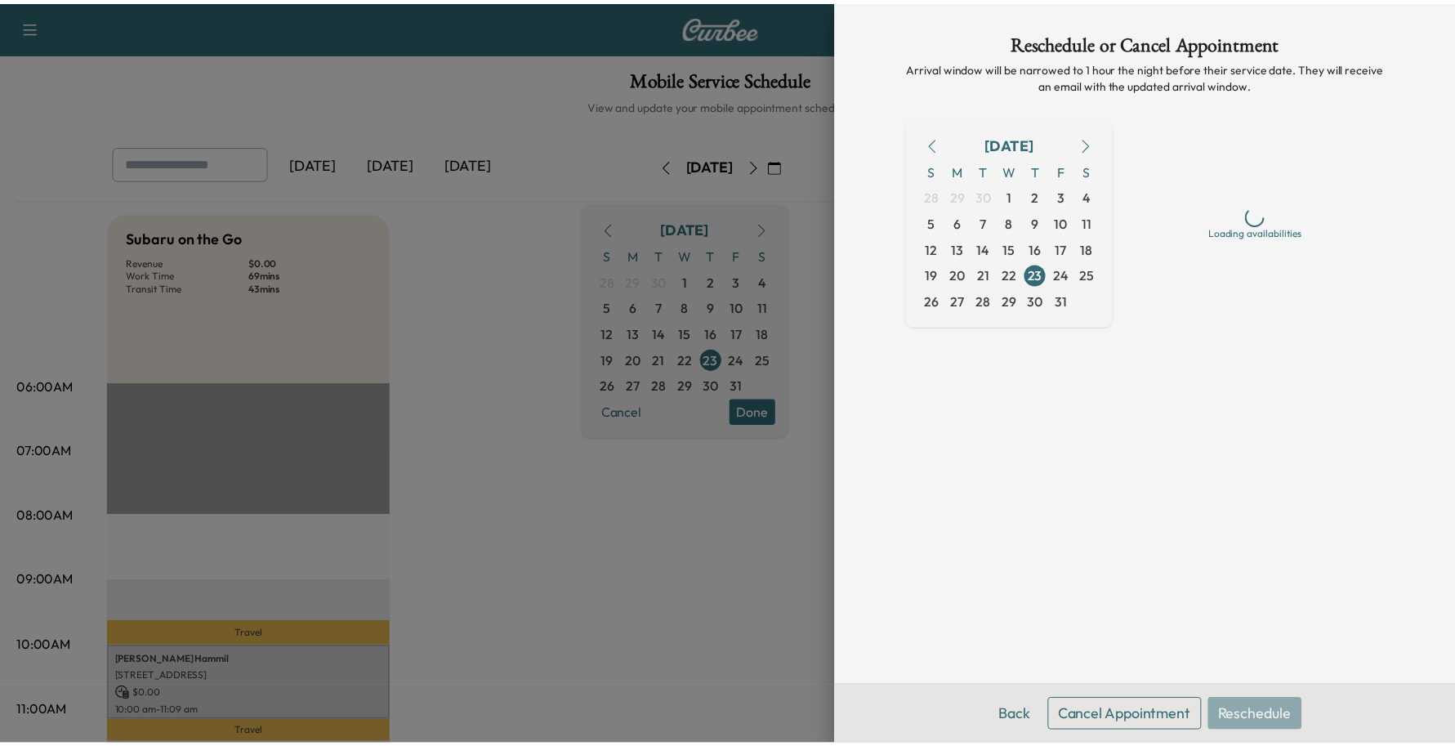
scroll to position [0, 0]
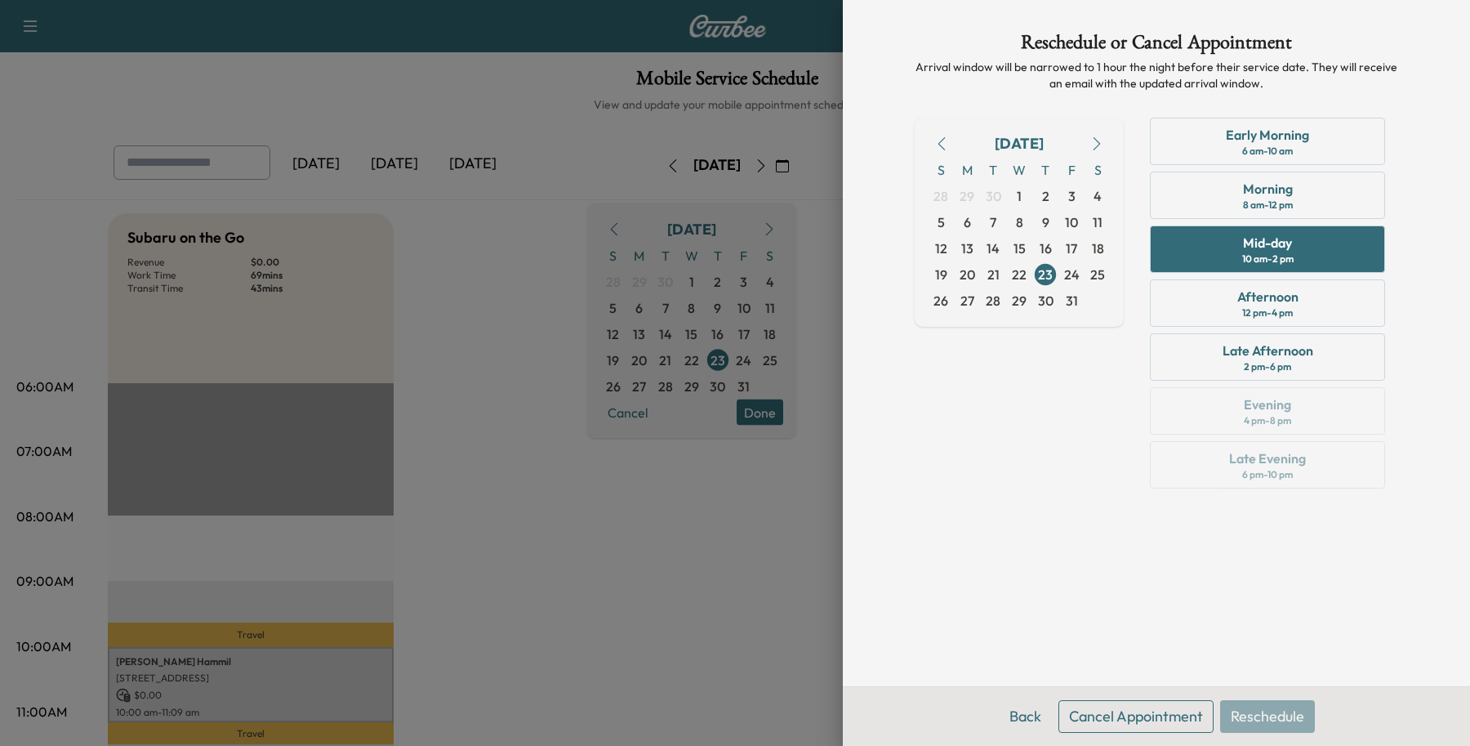
click at [1092, 712] on button "Cancel Appointment" at bounding box center [1136, 716] width 155 height 33
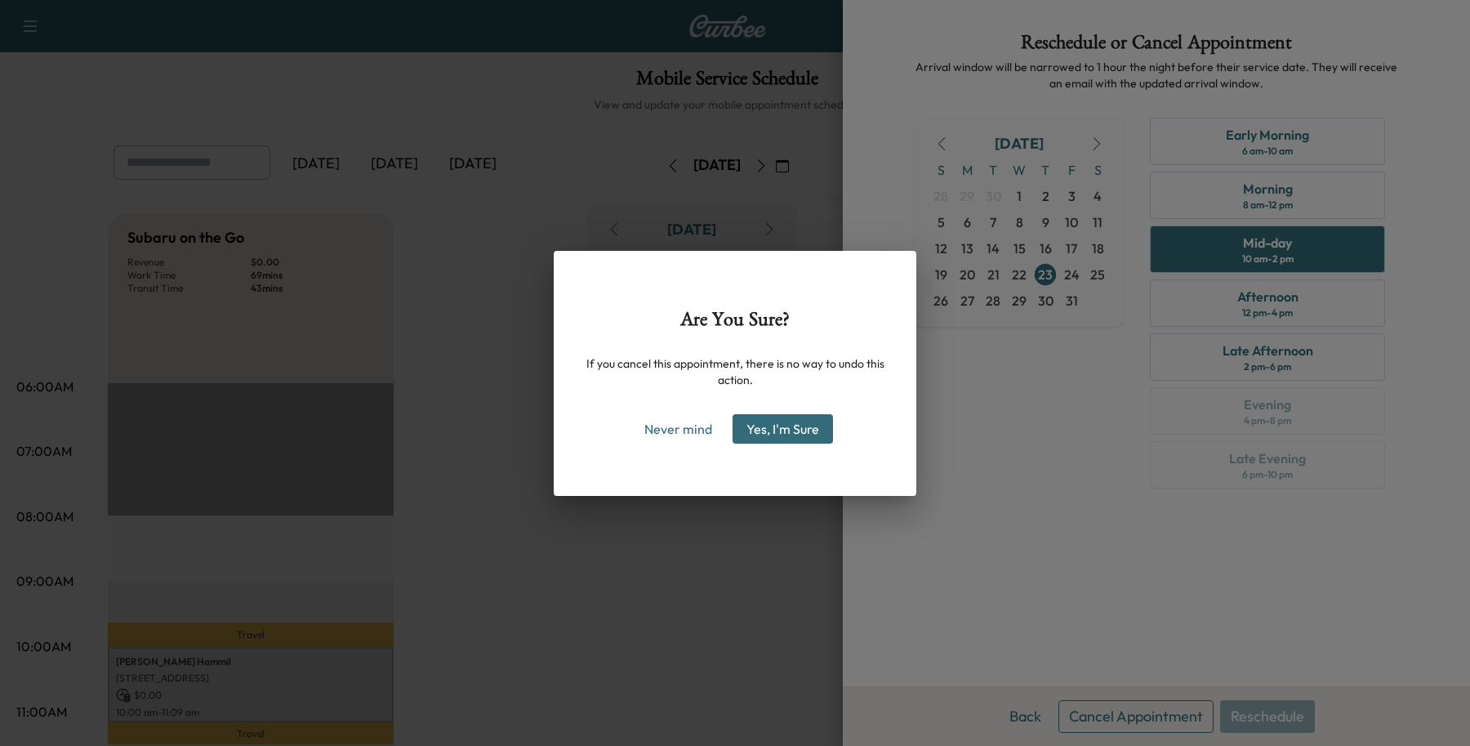
click at [787, 426] on button "Yes, I'm Sure" at bounding box center [783, 428] width 100 height 29
